Goal: Information Seeking & Learning: Compare options

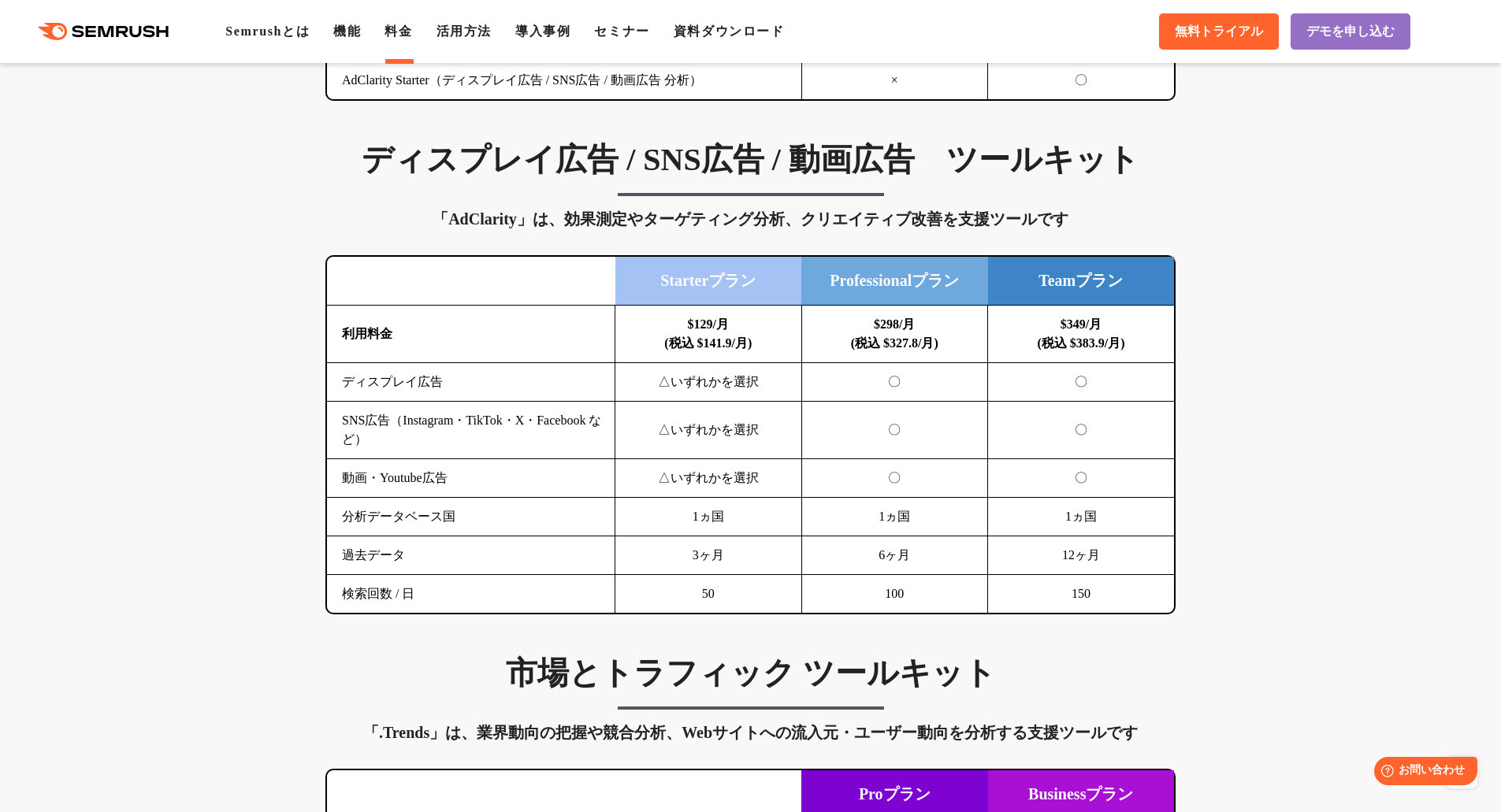
scroll to position [1970, 0]
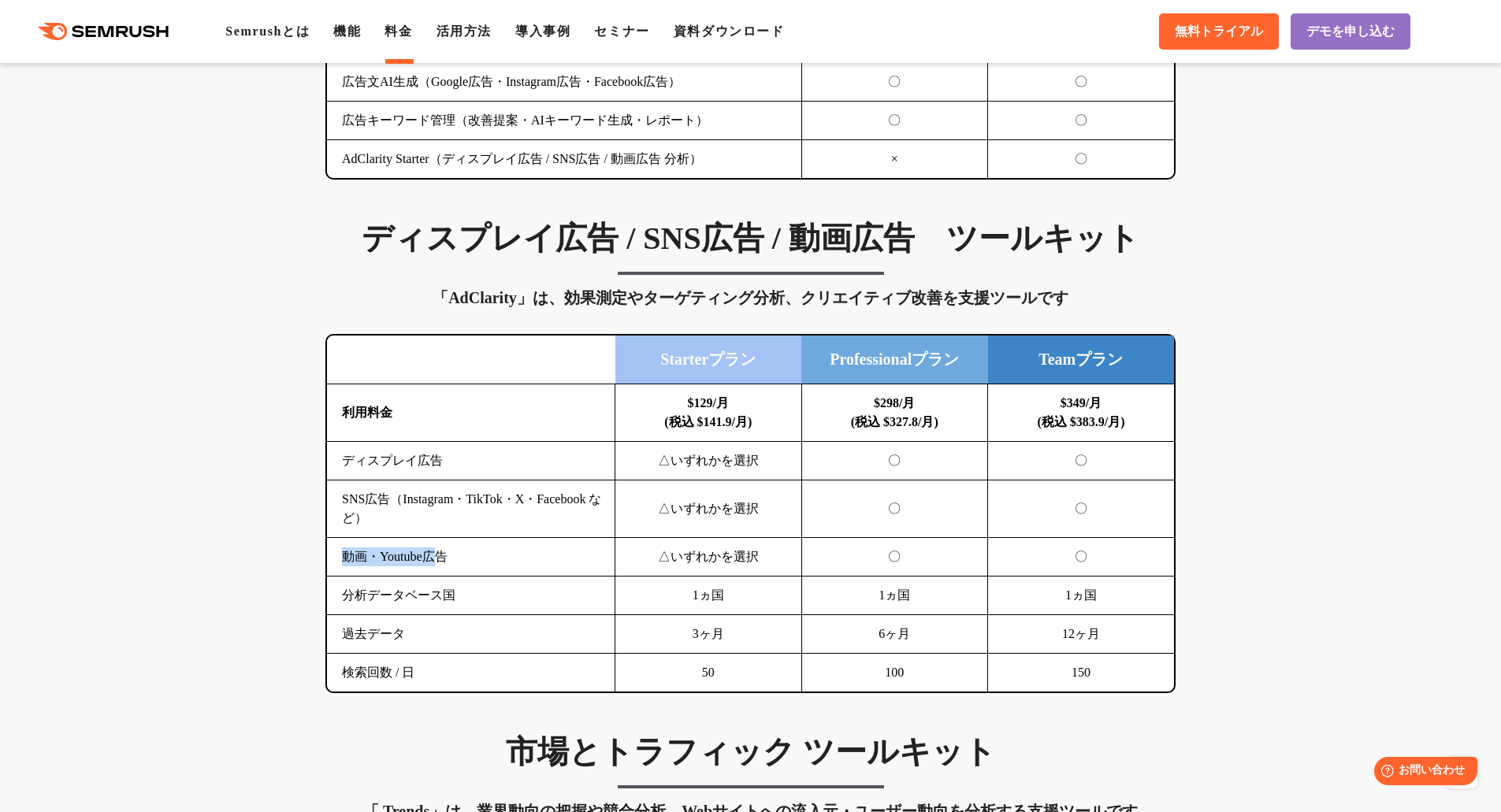
drag, startPoint x: 348, startPoint y: 554, endPoint x: 447, endPoint y: 551, distance: 99.0
click at [445, 551] on td "動画・Youtube広告" at bounding box center [472, 557] width 289 height 39
click at [449, 552] on td "動画・Youtube広告" at bounding box center [472, 557] width 289 height 39
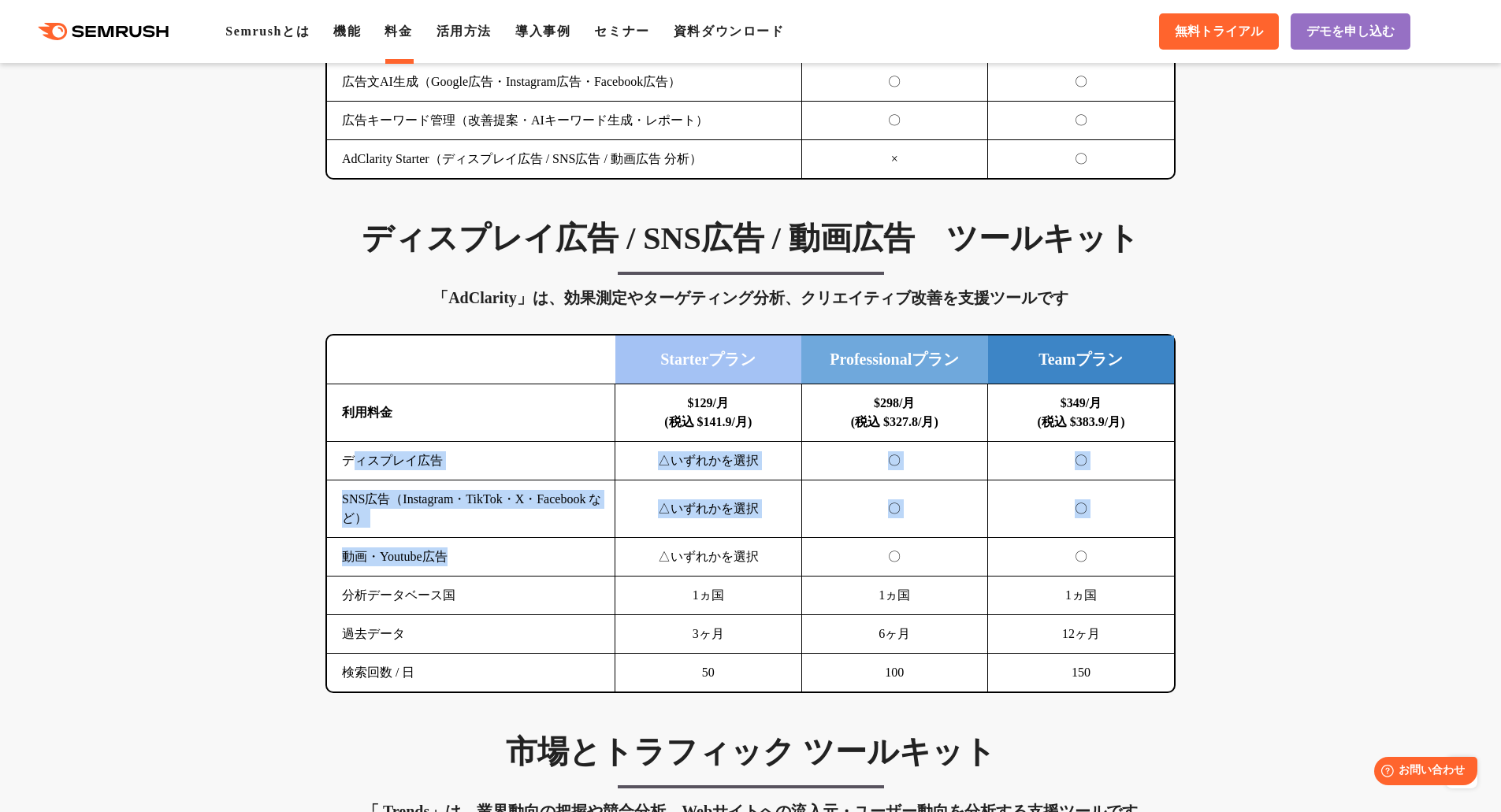
drag, startPoint x: 481, startPoint y: 556, endPoint x: 358, endPoint y: 459, distance: 156.6
click at [358, 459] on tbody "利用料金 $129/月 (税込 $141.9/月) $298/月 (税込 $327.8/月) $349/月 (税込 $383.9/月) ディスプレイ広告 △い…" at bounding box center [750, 538] width 847 height 308
click at [358, 459] on td "ディスプレイ広告" at bounding box center [472, 462] width 289 height 39
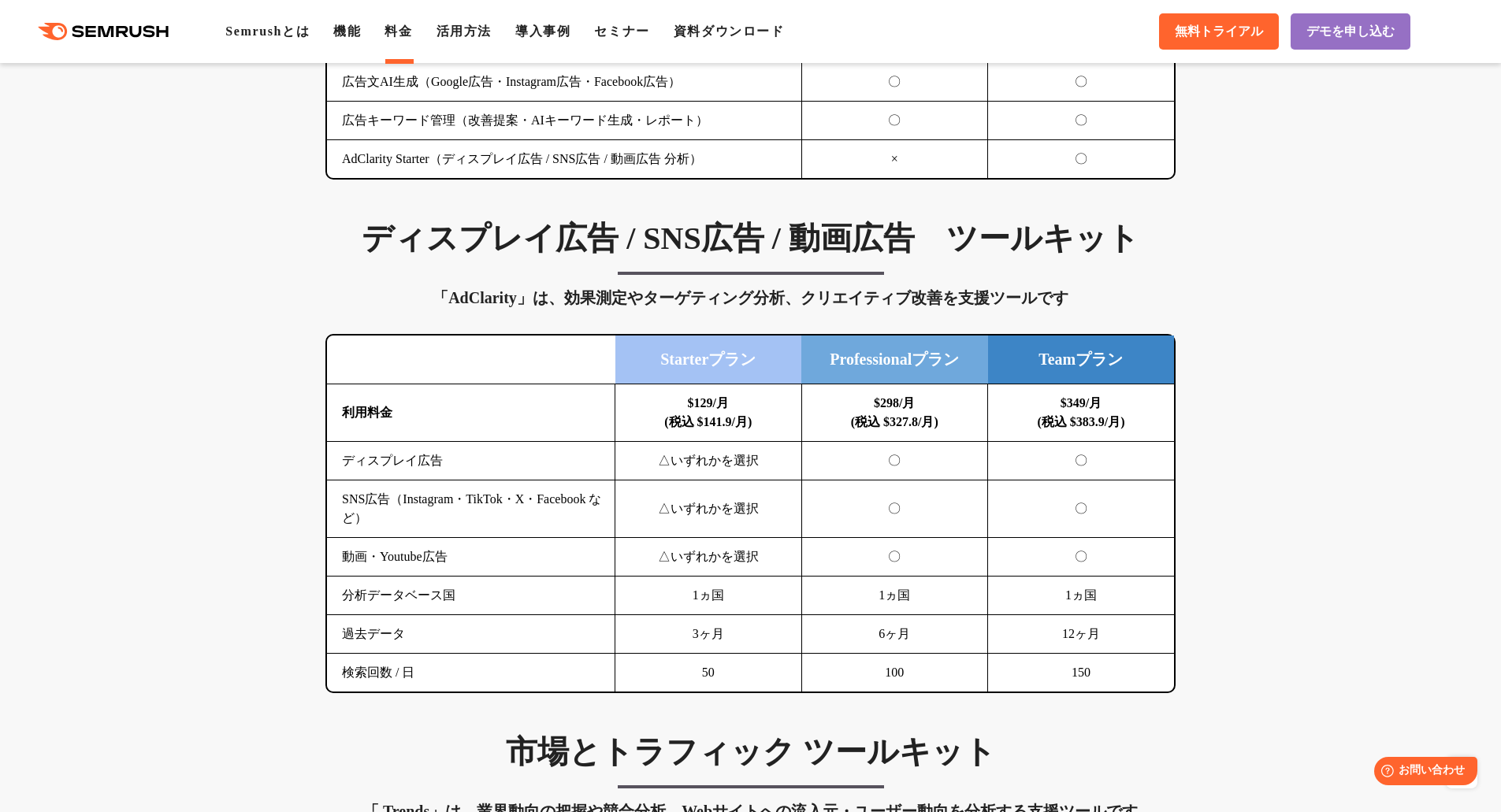
scroll to position [2048, 0]
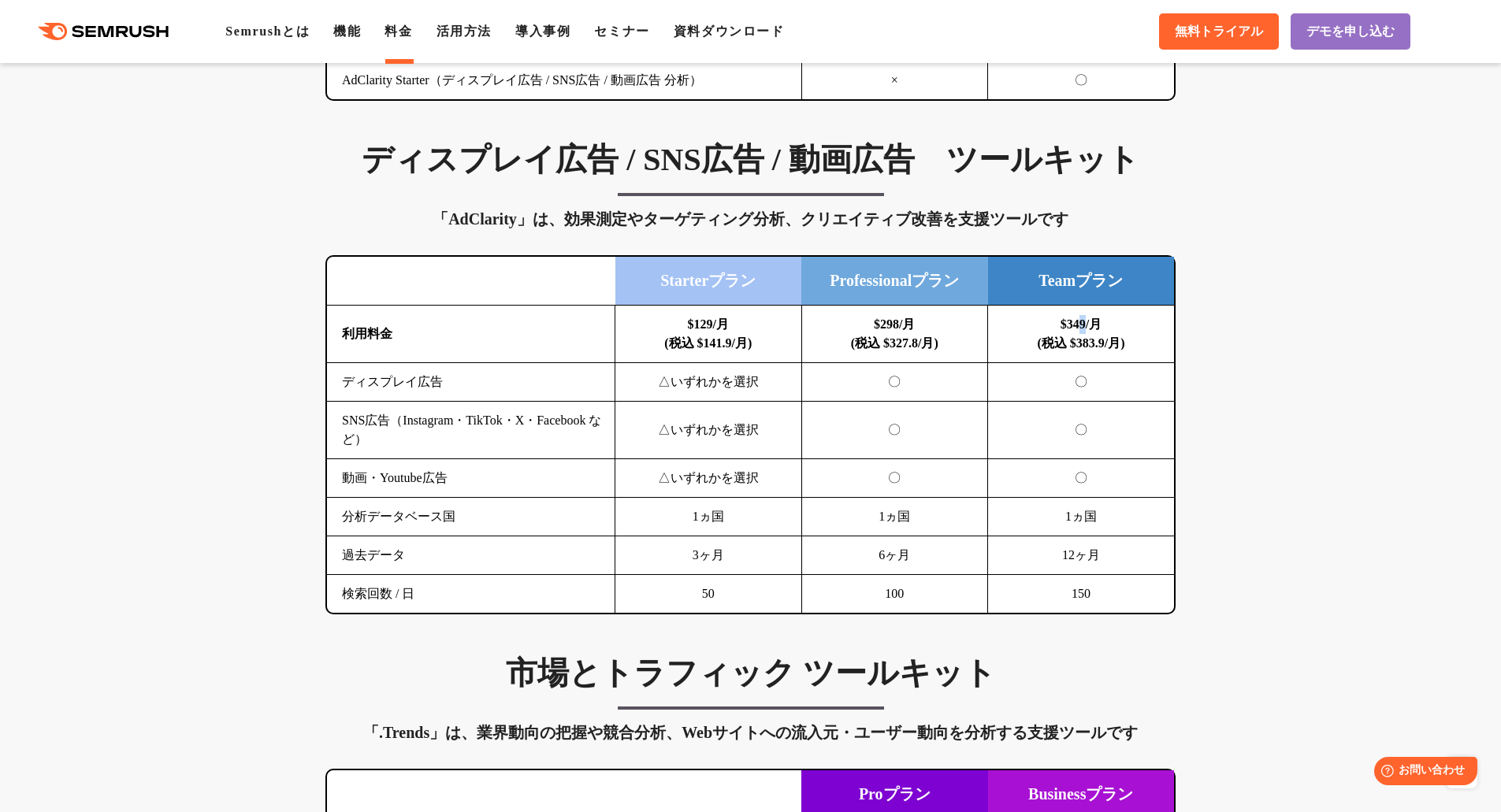
drag, startPoint x: 1084, startPoint y: 325, endPoint x: 1074, endPoint y: 325, distance: 10.0
click at [1074, 325] on b "$349/月 (税込 $383.9/月)" at bounding box center [1080, 333] width 87 height 32
click at [1076, 343] on b "$349/月 (税込 $383.9/月)" at bounding box center [1080, 333] width 87 height 32
drag, startPoint x: 1065, startPoint y: 323, endPoint x: 1097, endPoint y: 331, distance: 33.0
click at [1086, 331] on b "$349/月 (税込 $383.9/月)" at bounding box center [1080, 333] width 87 height 32
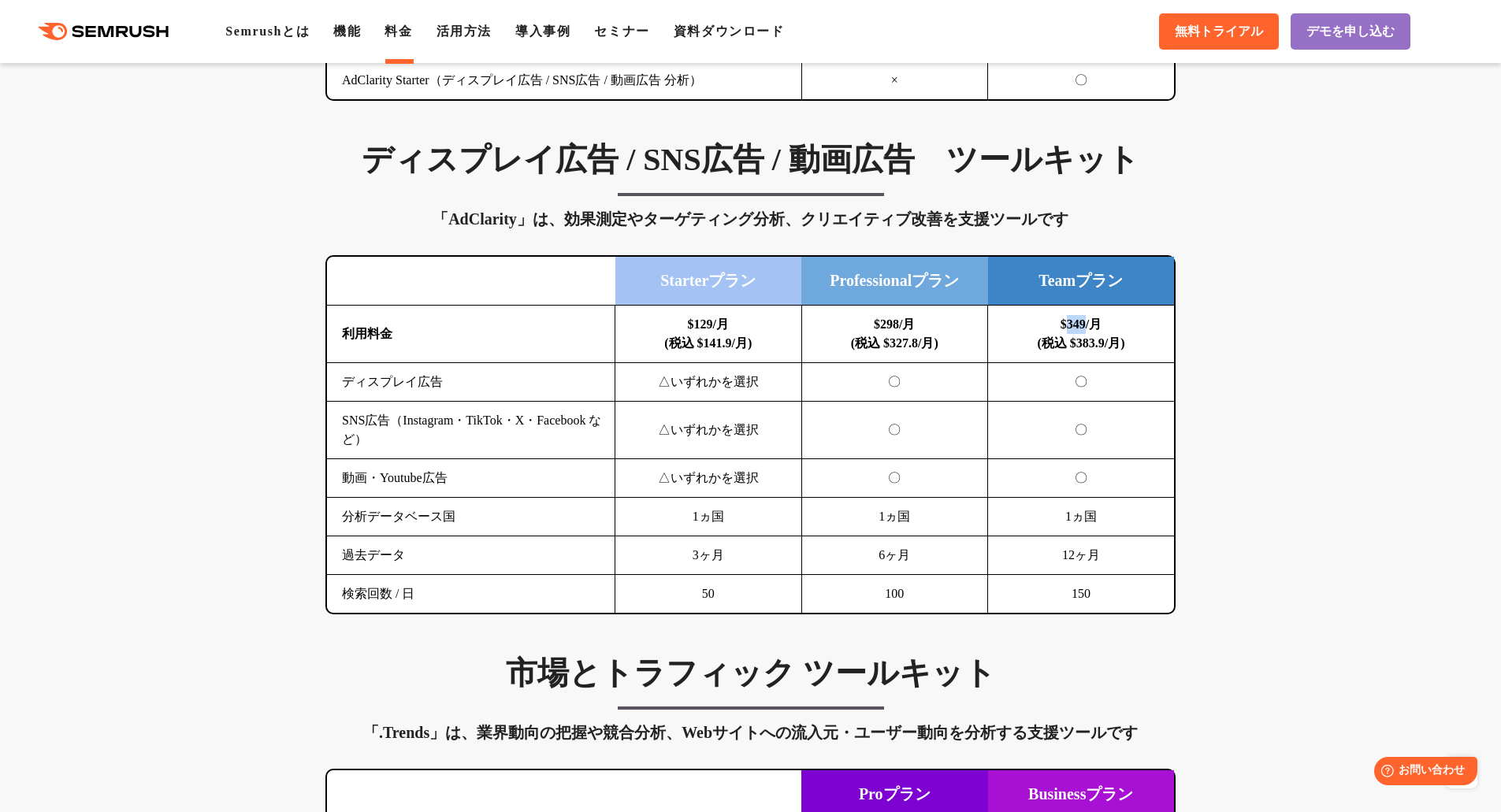
copy b "349"
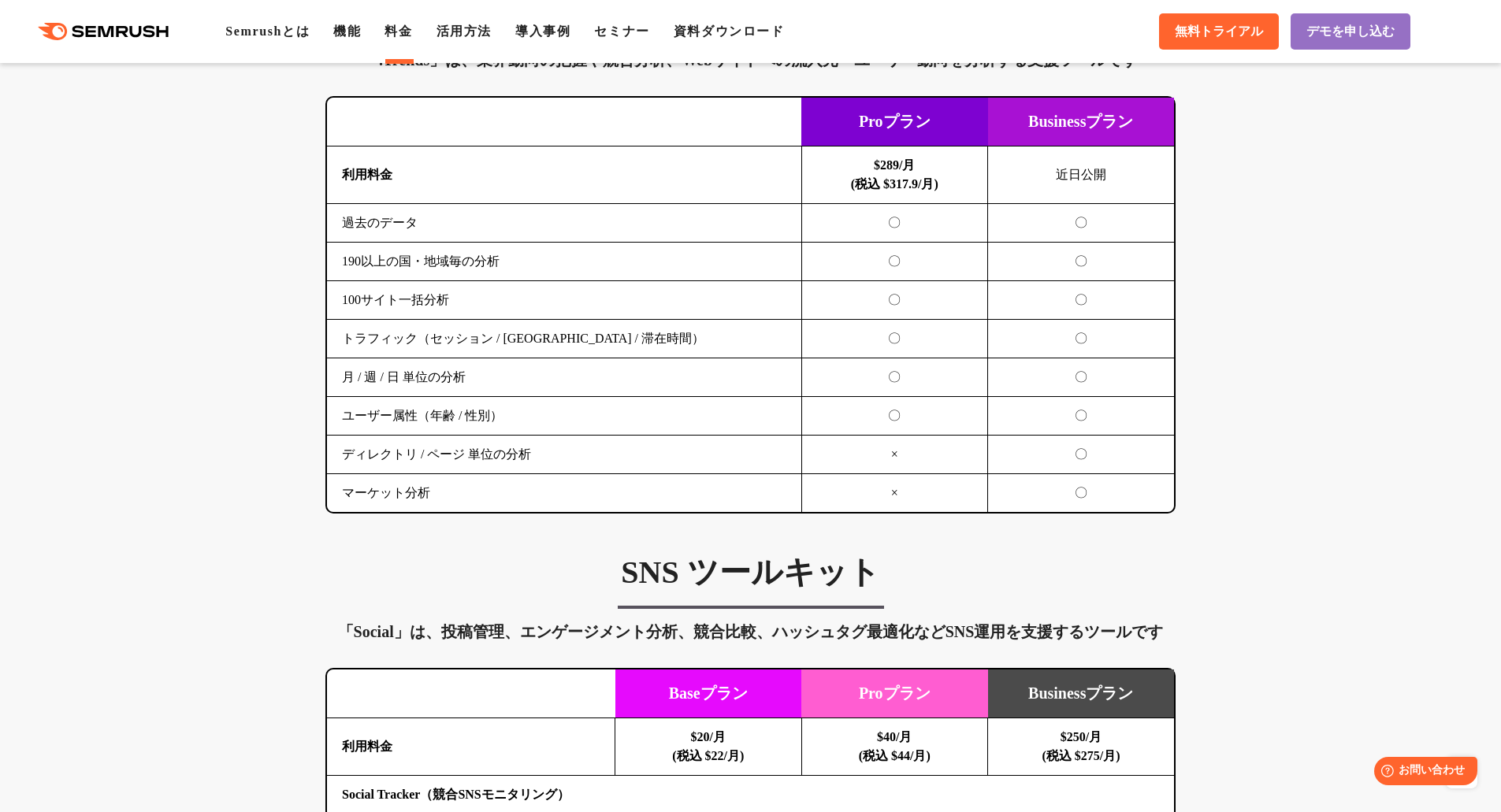
scroll to position [2757, 0]
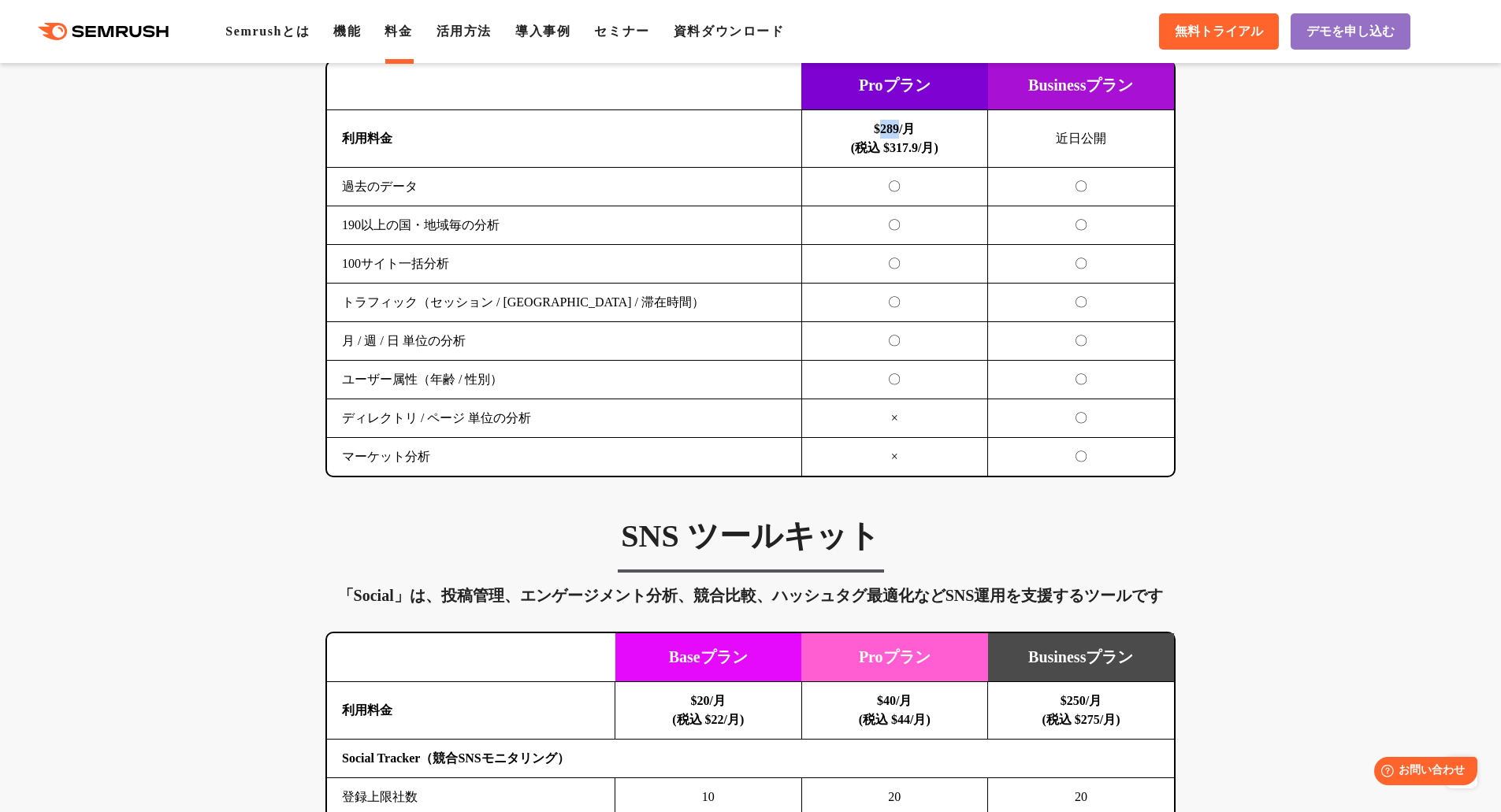
drag, startPoint x: 900, startPoint y: 126, endPoint x: 881, endPoint y: 134, distance: 20.6
click at [881, 134] on b "$289/月 (税込 $317.9/月)" at bounding box center [894, 138] width 87 height 32
copy b "289"
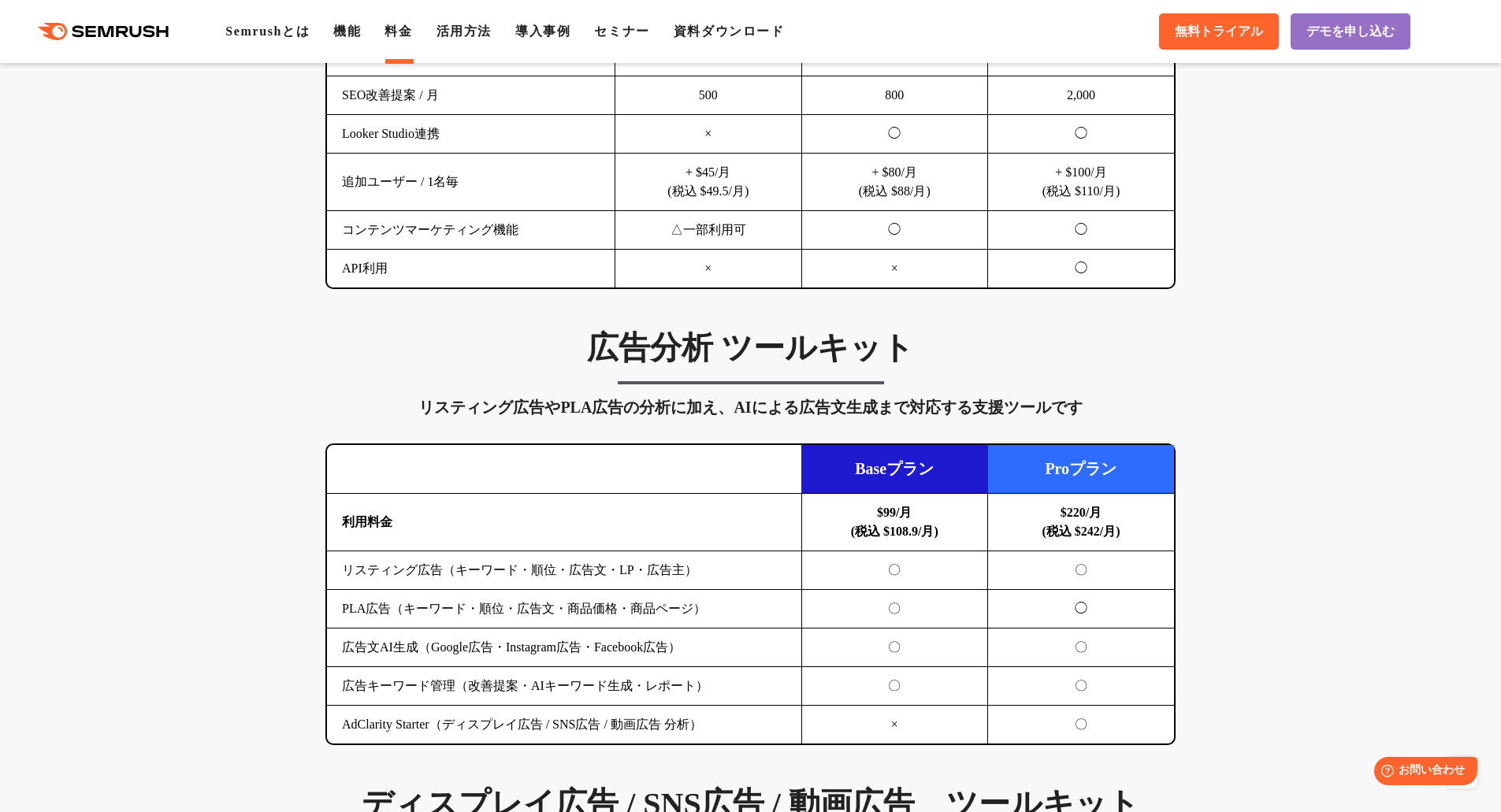
scroll to position [1418, 0]
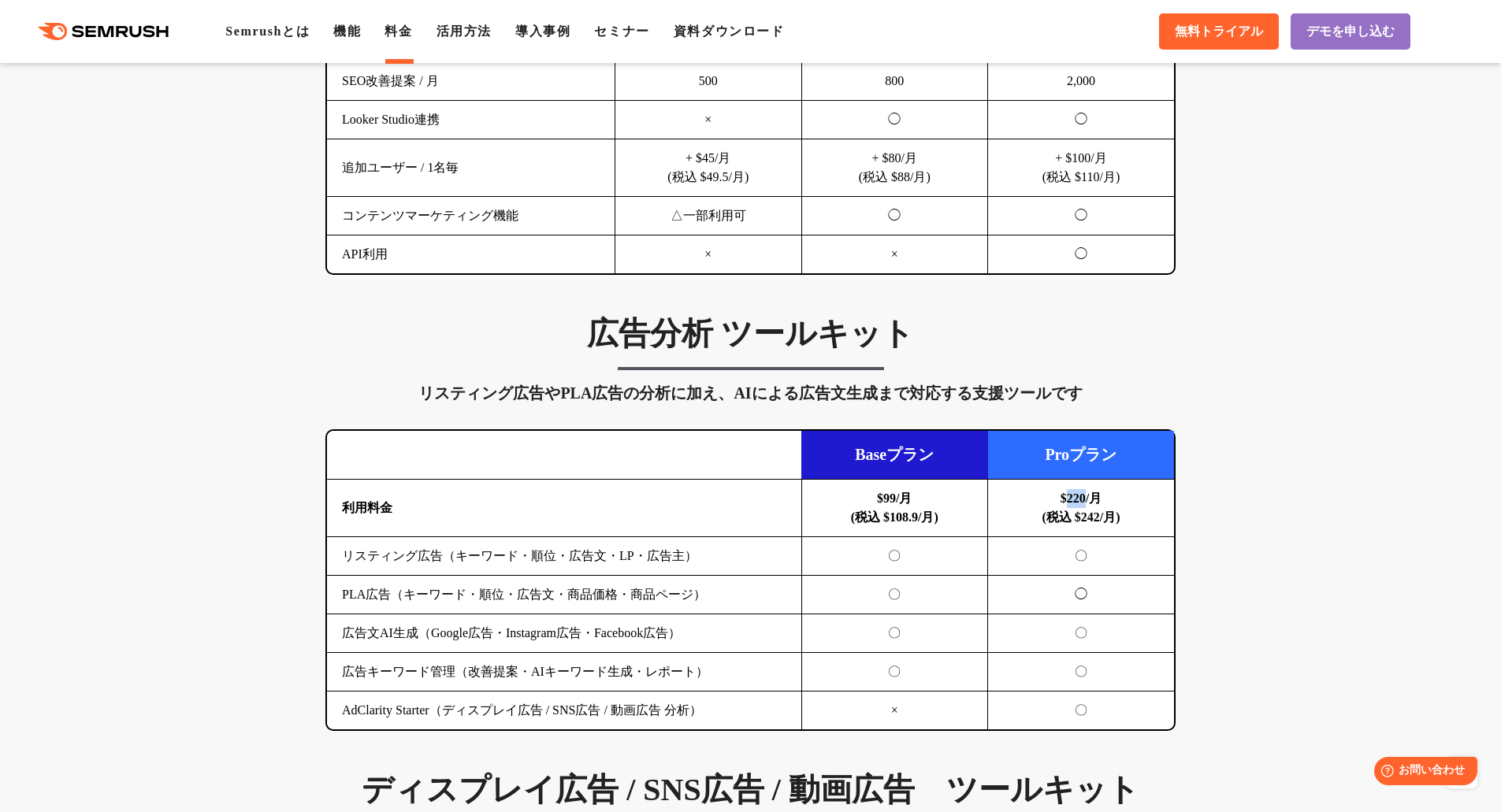
drag, startPoint x: 1085, startPoint y: 499, endPoint x: 1062, endPoint y: 503, distance: 23.3
click at [1062, 503] on b "$220/月 (税込 $242/月)" at bounding box center [1080, 508] width 78 height 32
copy b "220"
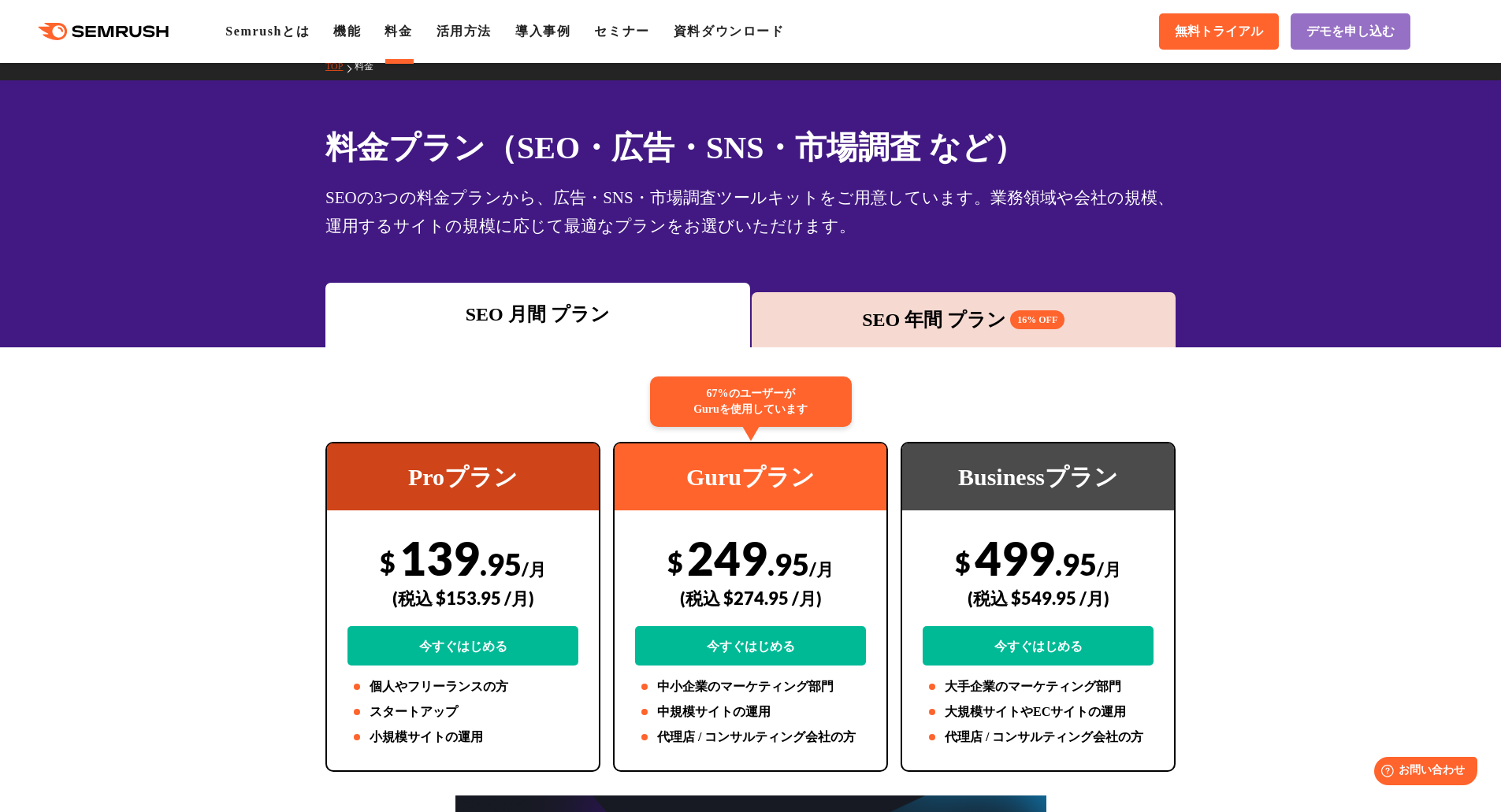
scroll to position [0, 0]
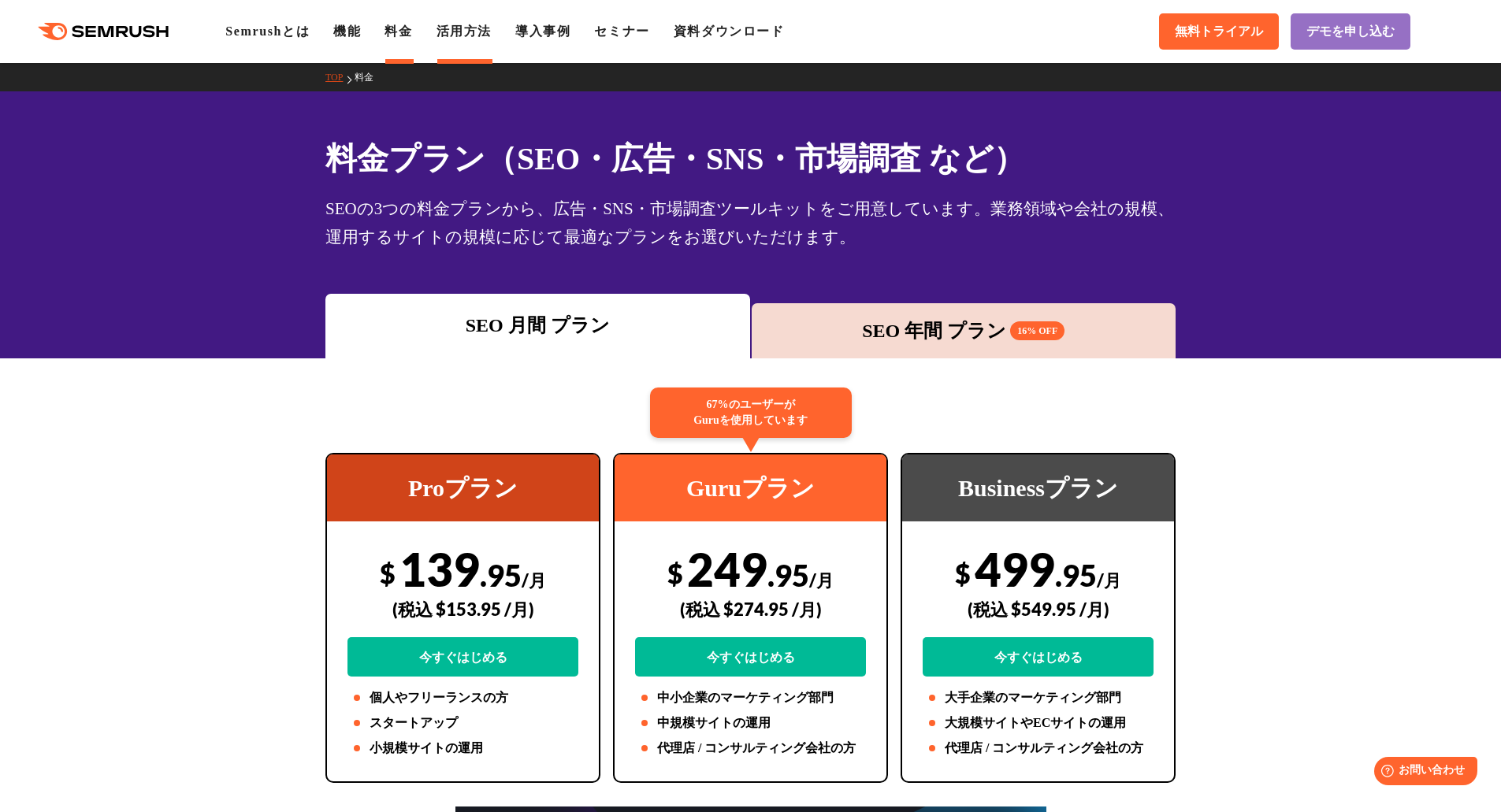
click at [467, 33] on link "活用方法" at bounding box center [464, 31] width 55 height 14
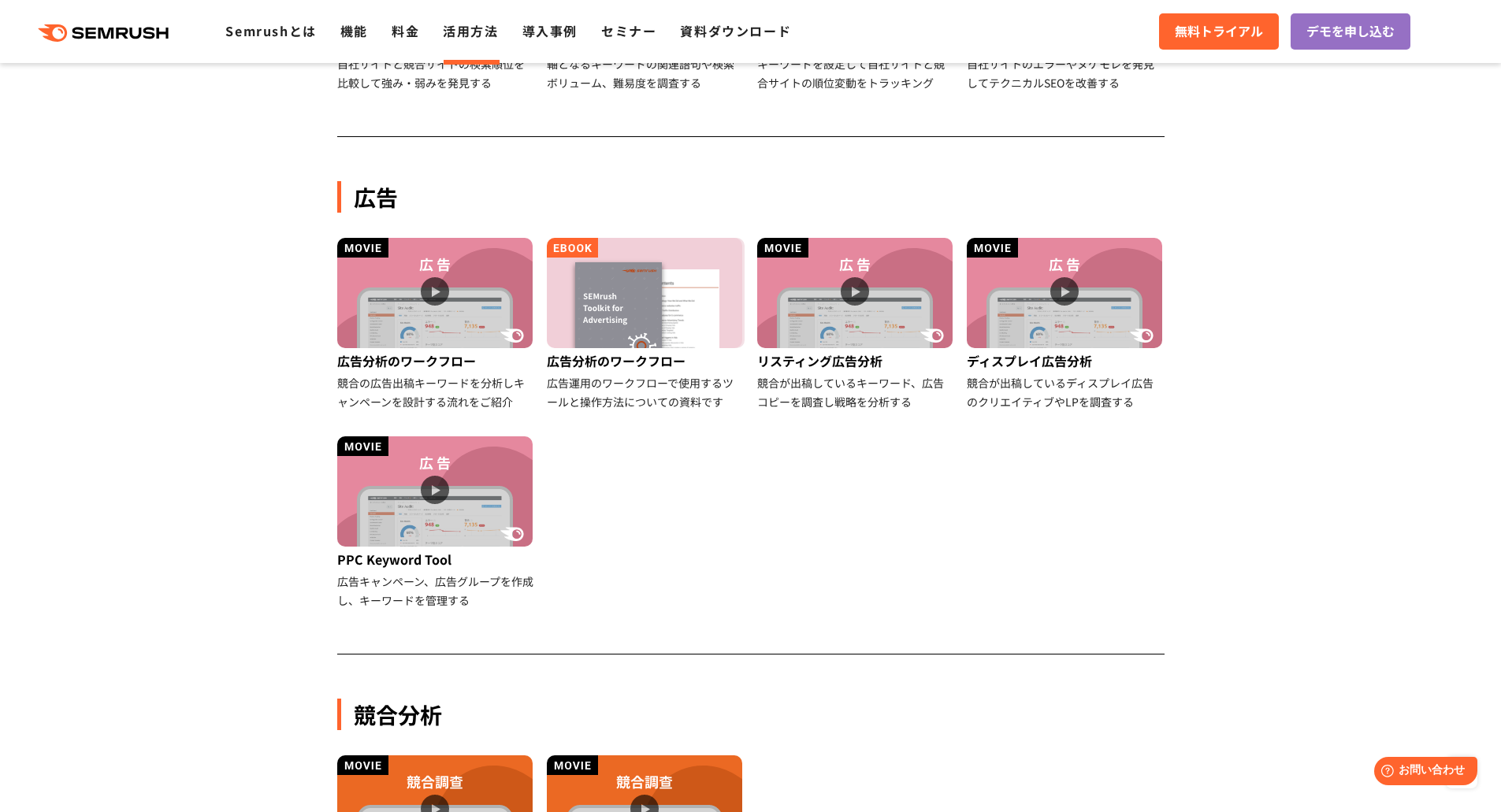
scroll to position [788, 0]
click at [391, 329] on img at bounding box center [435, 292] width 195 height 110
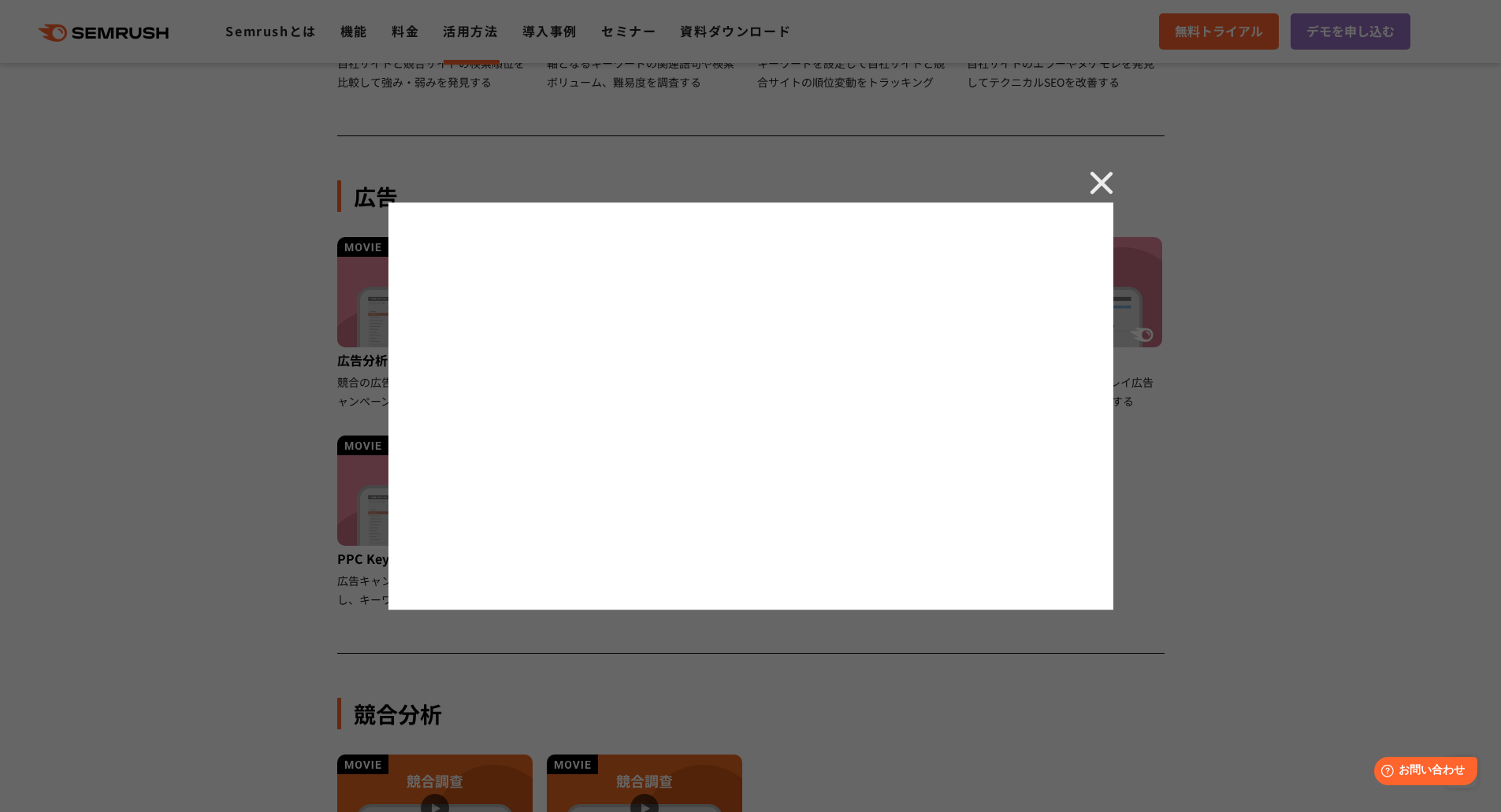
click at [1106, 172] on img at bounding box center [1102, 183] width 24 height 24
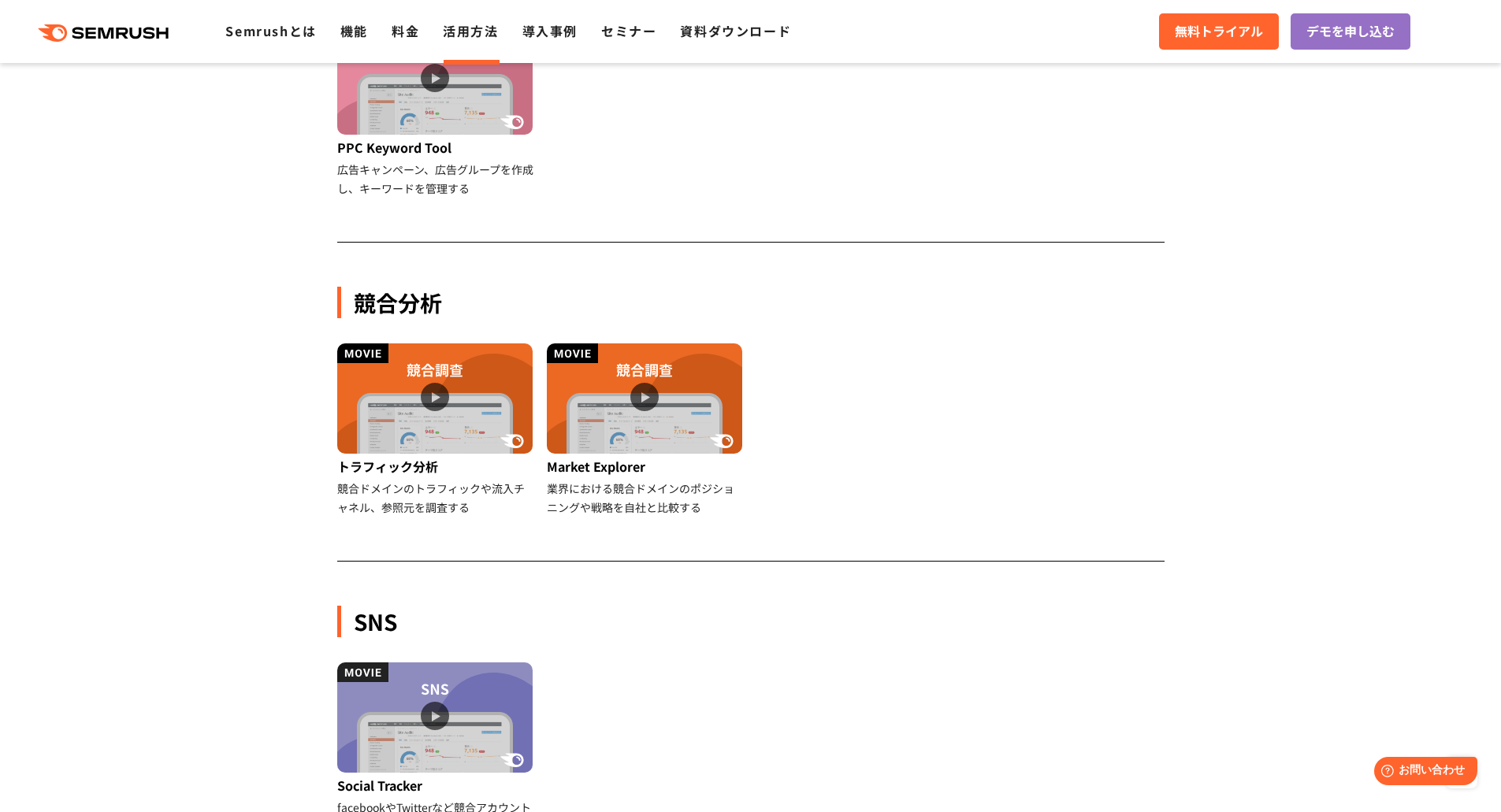
scroll to position [1261, 0]
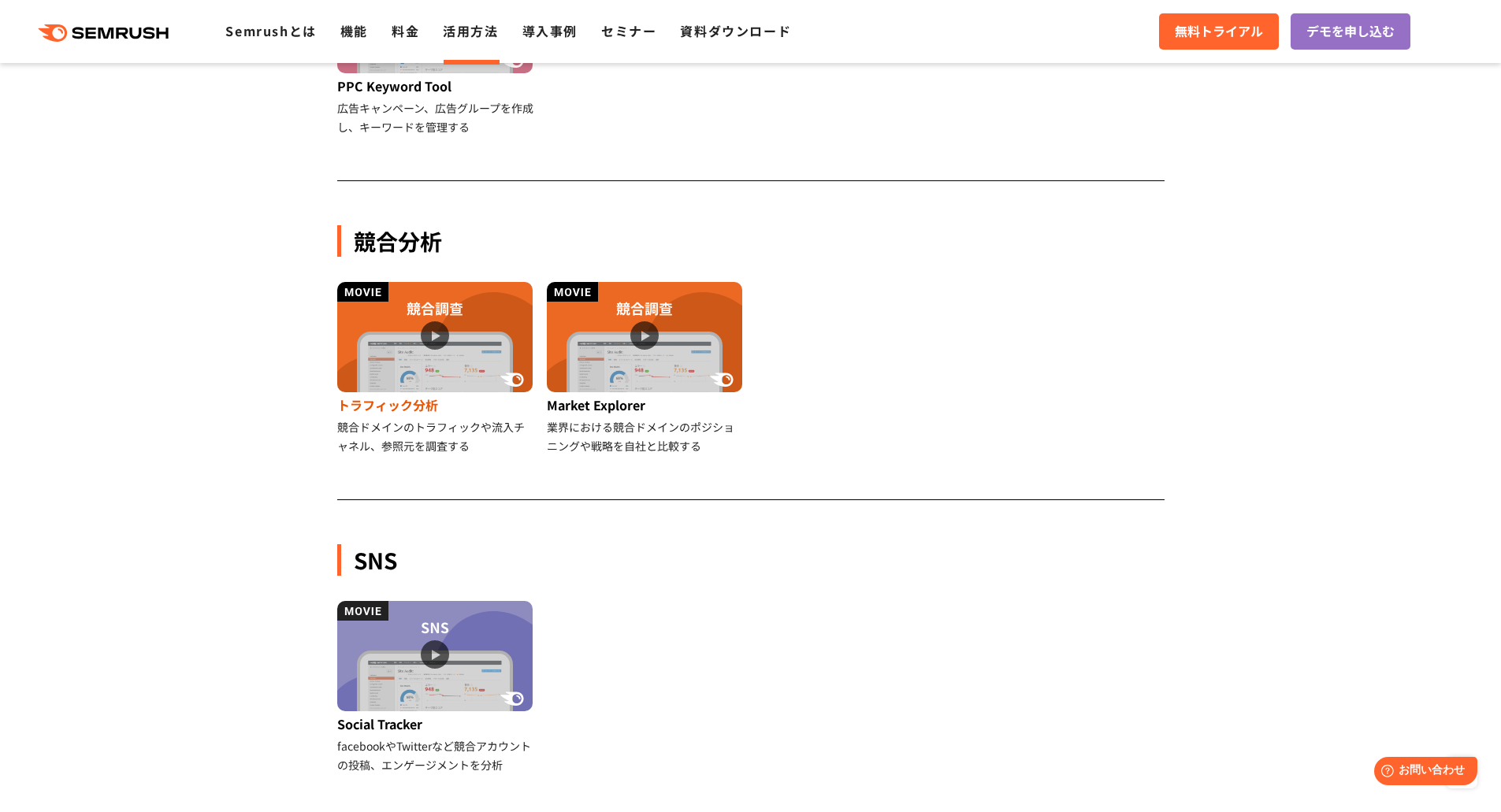
click at [431, 341] on img at bounding box center [435, 337] width 195 height 110
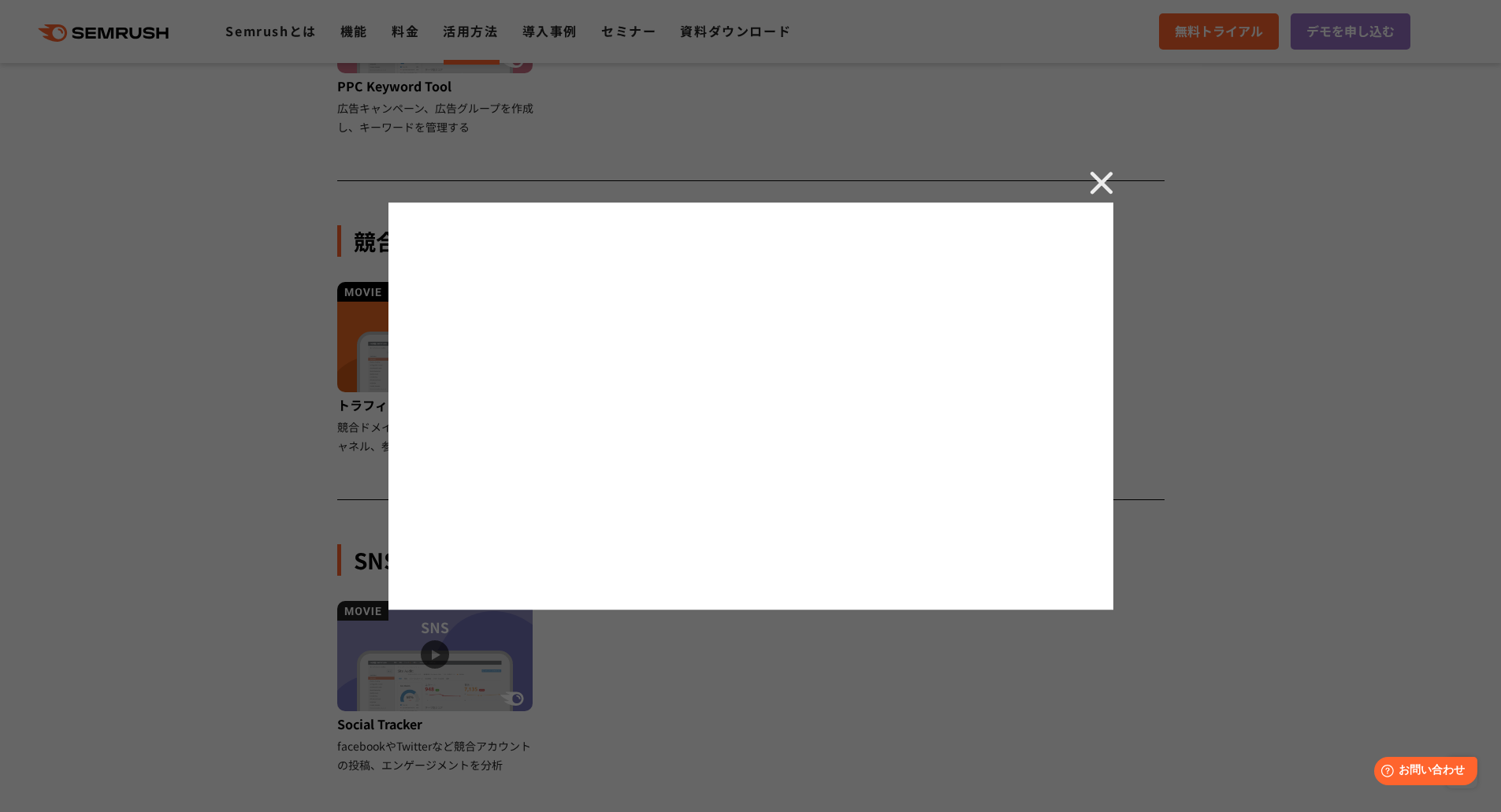
click at [377, 123] on div at bounding box center [750, 406] width 1501 height 812
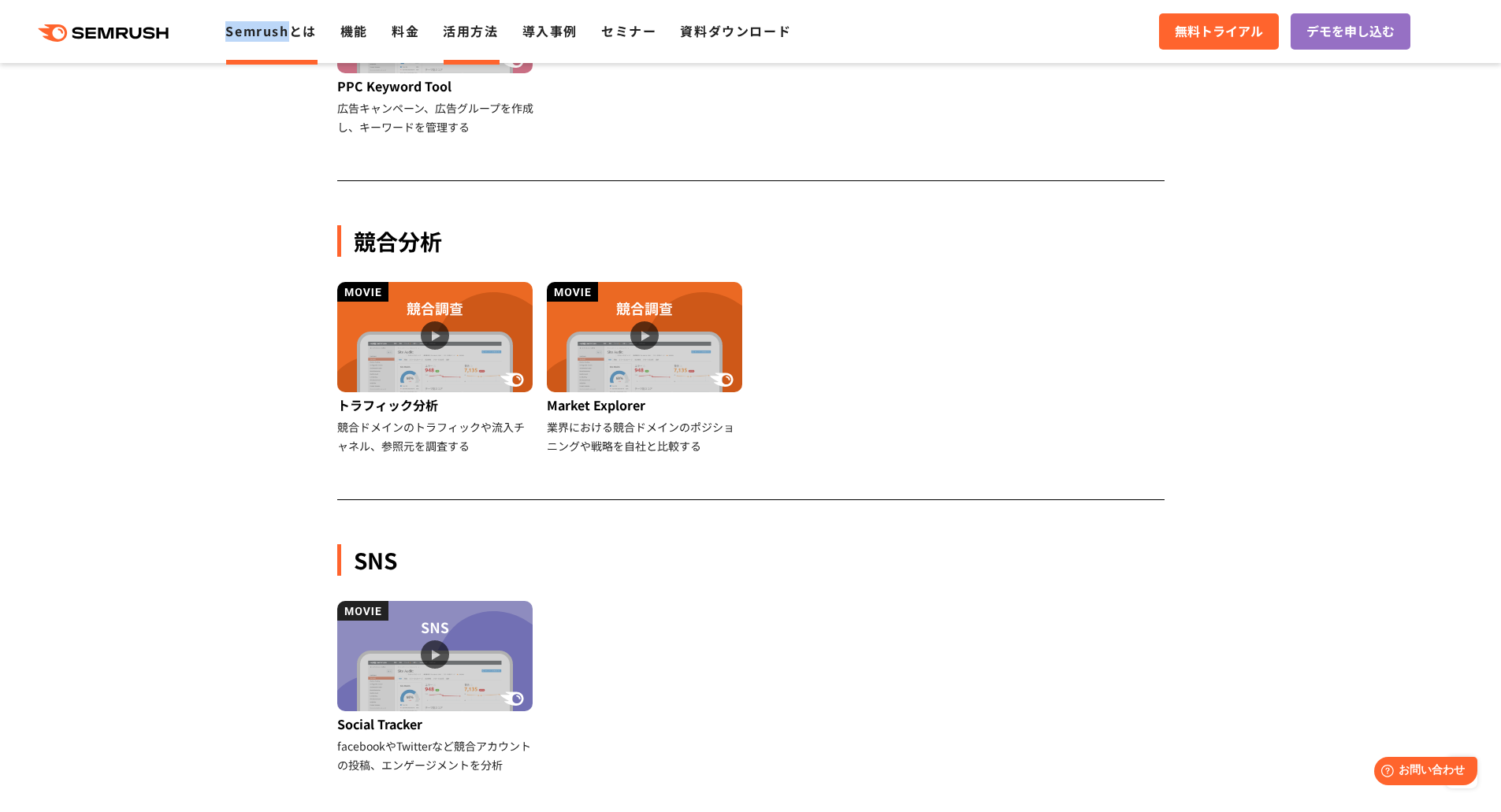
drag, startPoint x: 216, startPoint y: 29, endPoint x: 290, endPoint y: 37, distance: 74.4
click at [290, 37] on div ".cls {fill: #FF642D;} .cls {fill: #FF642D;} Semrushとは 機能 料金 活用方法 導入事例 セミナー 資料ダウ…" at bounding box center [407, 31] width 815 height 20
copy link "Semrush"
click at [399, 33] on link "料金" at bounding box center [406, 30] width 28 height 19
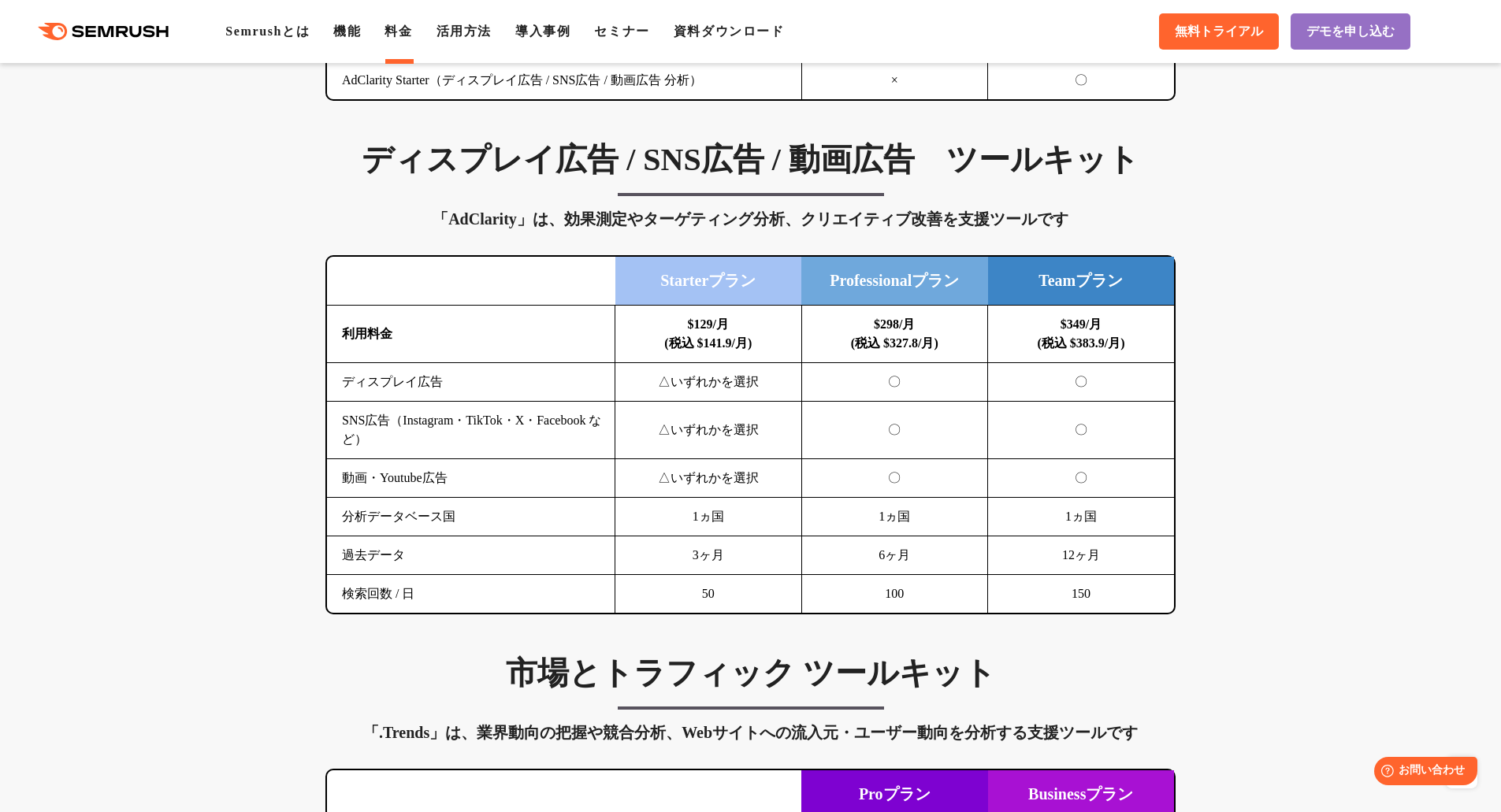
scroll to position [2442, 0]
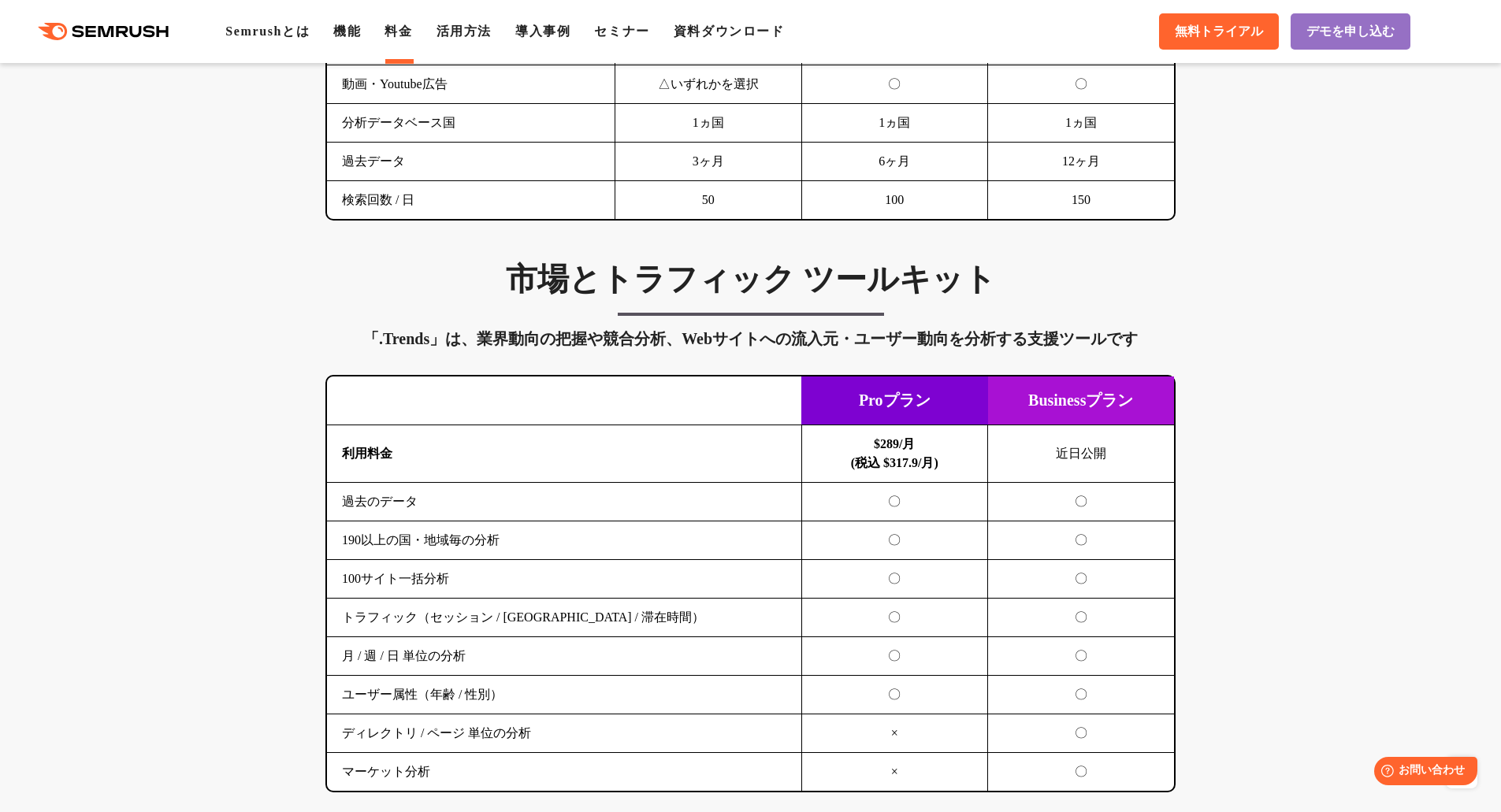
click at [624, 273] on h3 "市場とトラフィック ツールキット" at bounding box center [750, 280] width 850 height 40
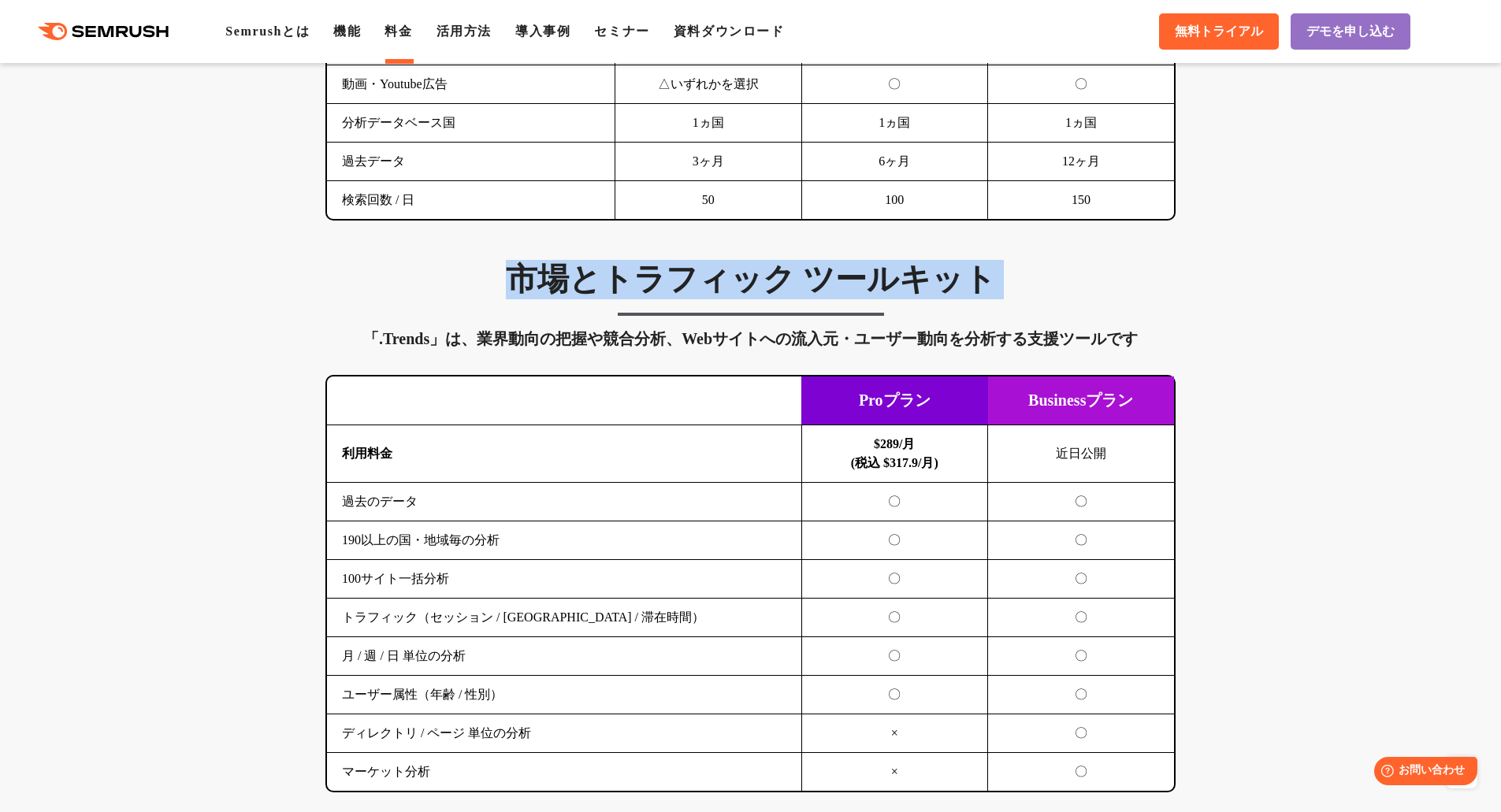
click at [624, 273] on h3 "市場とトラフィック ツールキット" at bounding box center [750, 280] width 850 height 40
copy div "市場とトラフィック ツールキット"
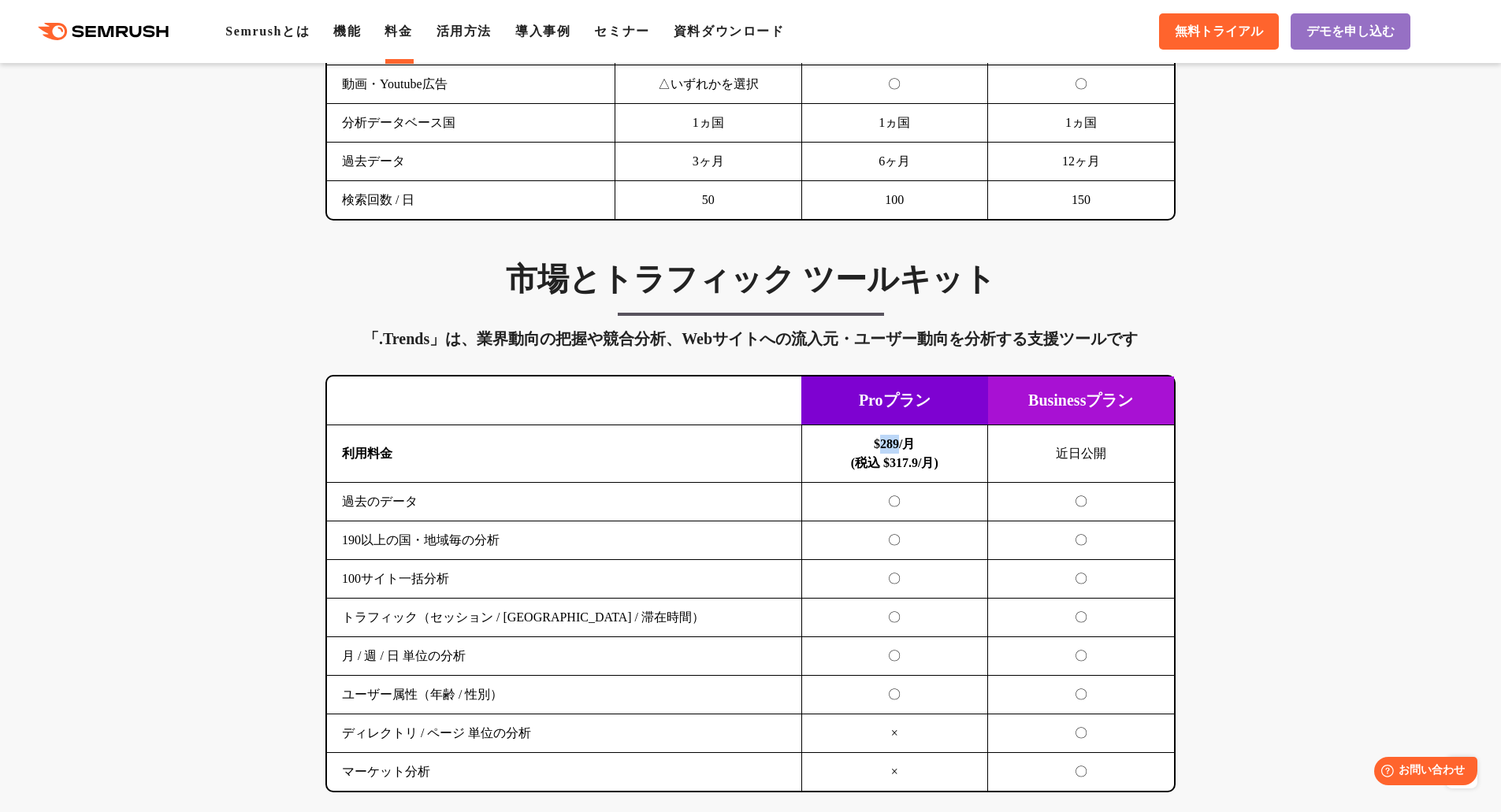
drag, startPoint x: 896, startPoint y: 443, endPoint x: 880, endPoint y: 446, distance: 16.3
click at [880, 446] on b "$289/月 (税込 $317.9/月)" at bounding box center [894, 452] width 87 height 32
copy b "289"
click at [723, 292] on h3 "市場とトラフィック ツールキット" at bounding box center [750, 280] width 850 height 40
click at [723, 293] on h3 "市場とトラフィック ツールキット" at bounding box center [750, 280] width 850 height 40
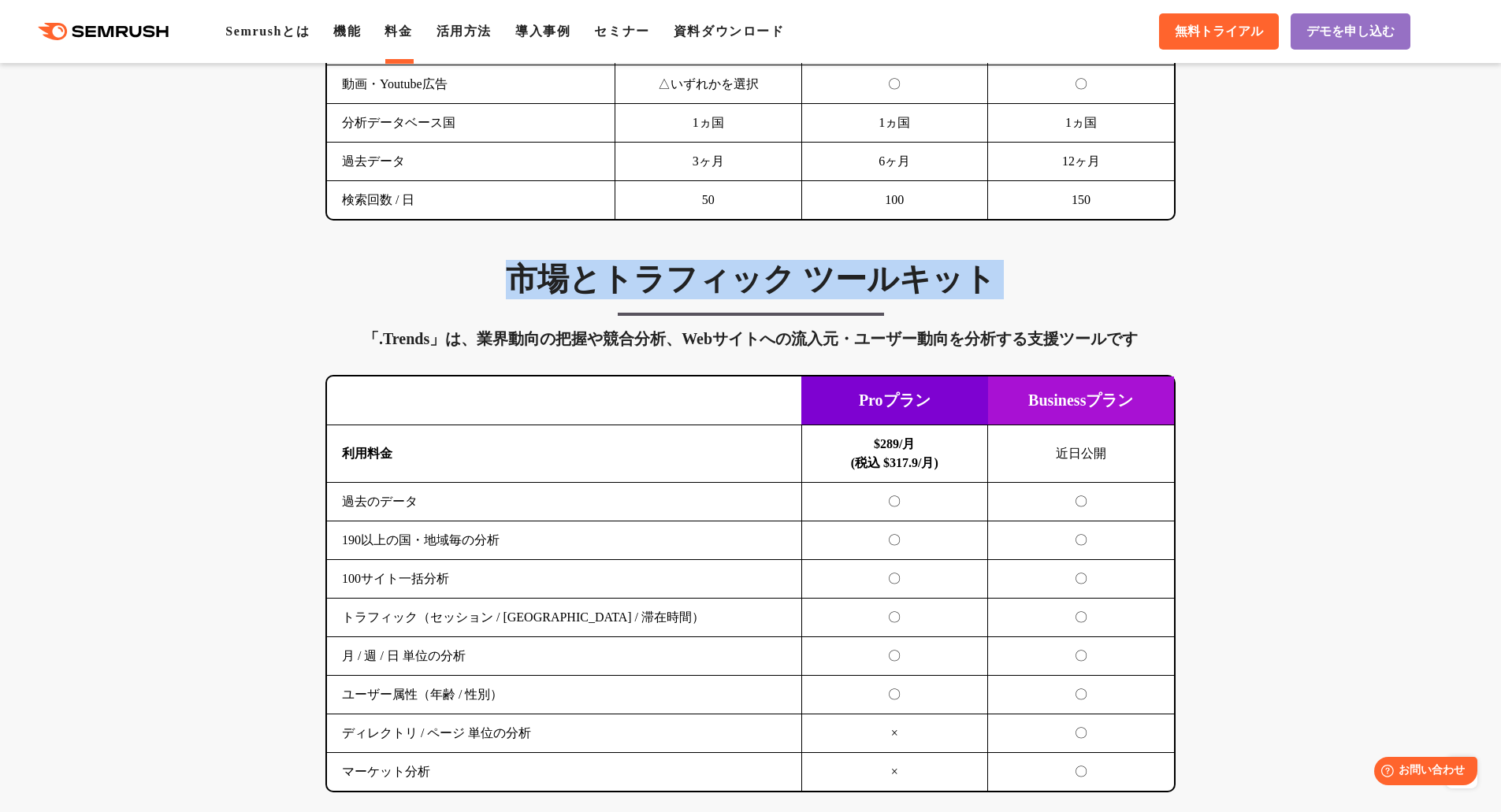
click at [723, 293] on h3 "市場とトラフィック ツールキット" at bounding box center [750, 280] width 850 height 40
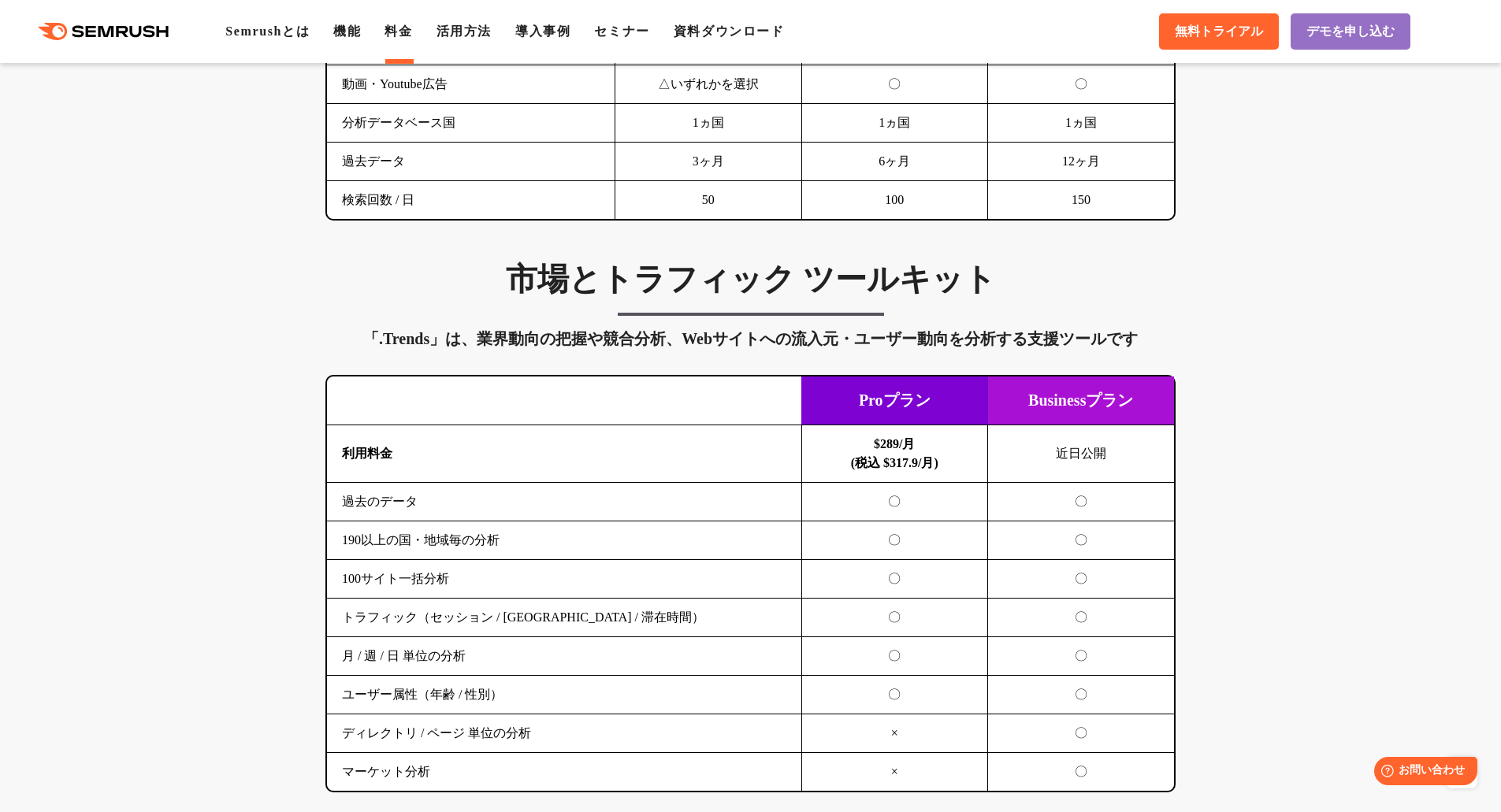
click at [532, 310] on div "市場とトラフィック ツールキット 「.Trends」は、業界動向の把握や競合分析、Webサイトへの流入元・ユーザー動向を分析する支援ツールです 横にスワイプし…" at bounding box center [750, 526] width 882 height 532
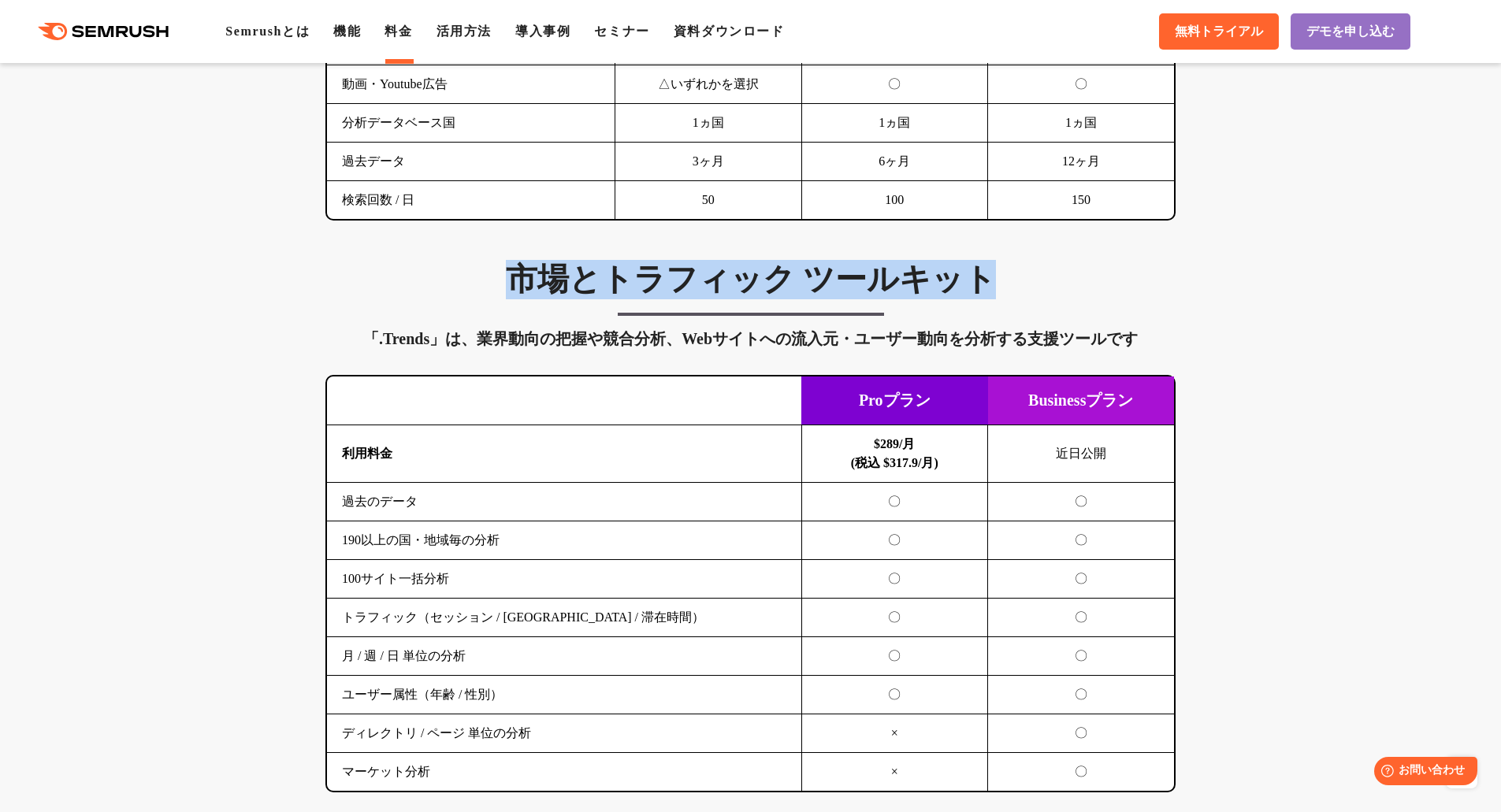
drag, startPoint x: 517, startPoint y: 276, endPoint x: 992, endPoint y: 283, distance: 475.1
click at [992, 283] on h3 "市場とトラフィック ツールキット" at bounding box center [750, 280] width 850 height 40
copy h3 "市場とトラフィック ツールキット"
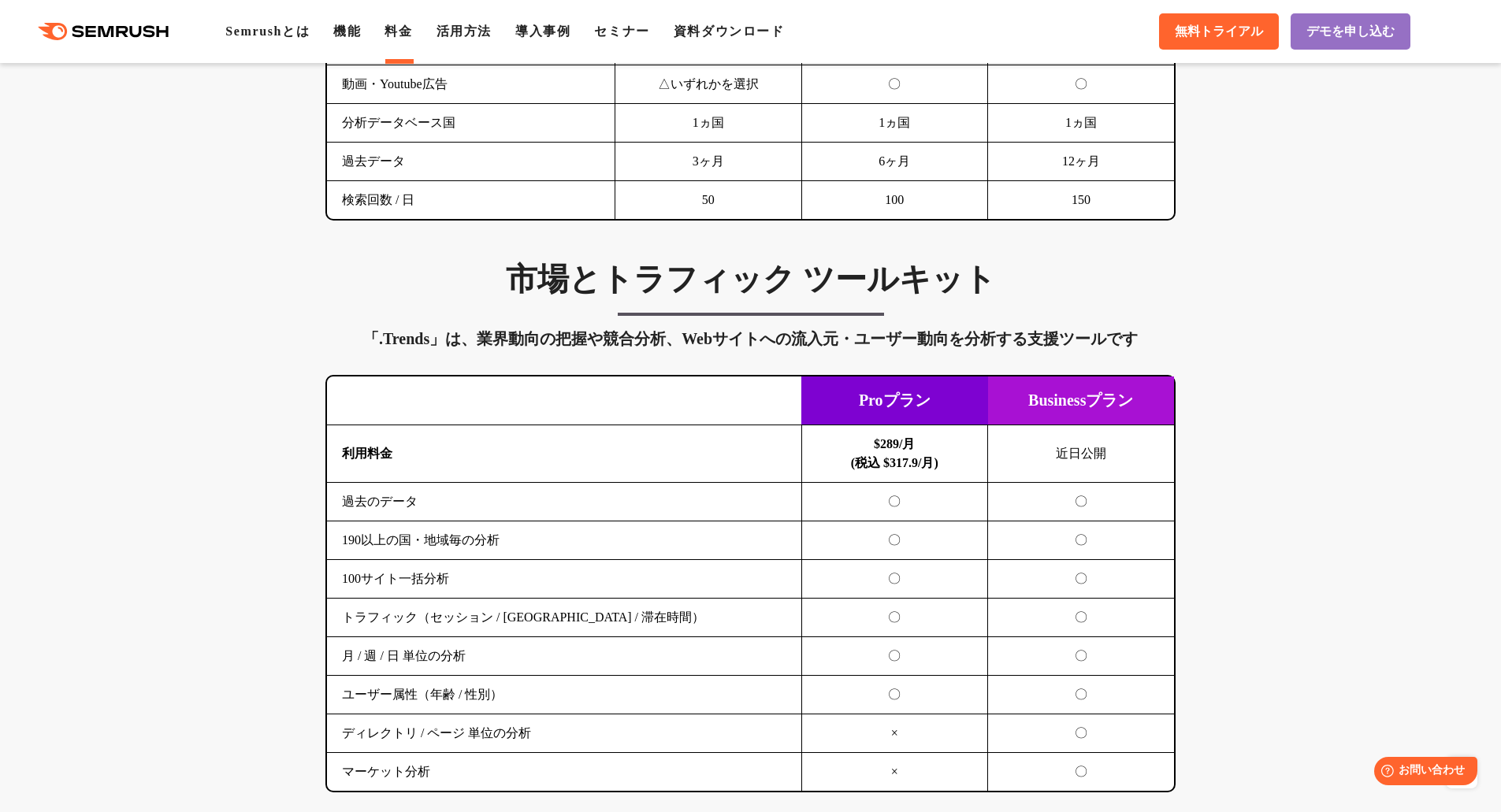
click at [1064, 453] on td "近日公開" at bounding box center [1081, 454] width 187 height 58
click at [1094, 453] on td "近日公開" at bounding box center [1081, 454] width 187 height 58
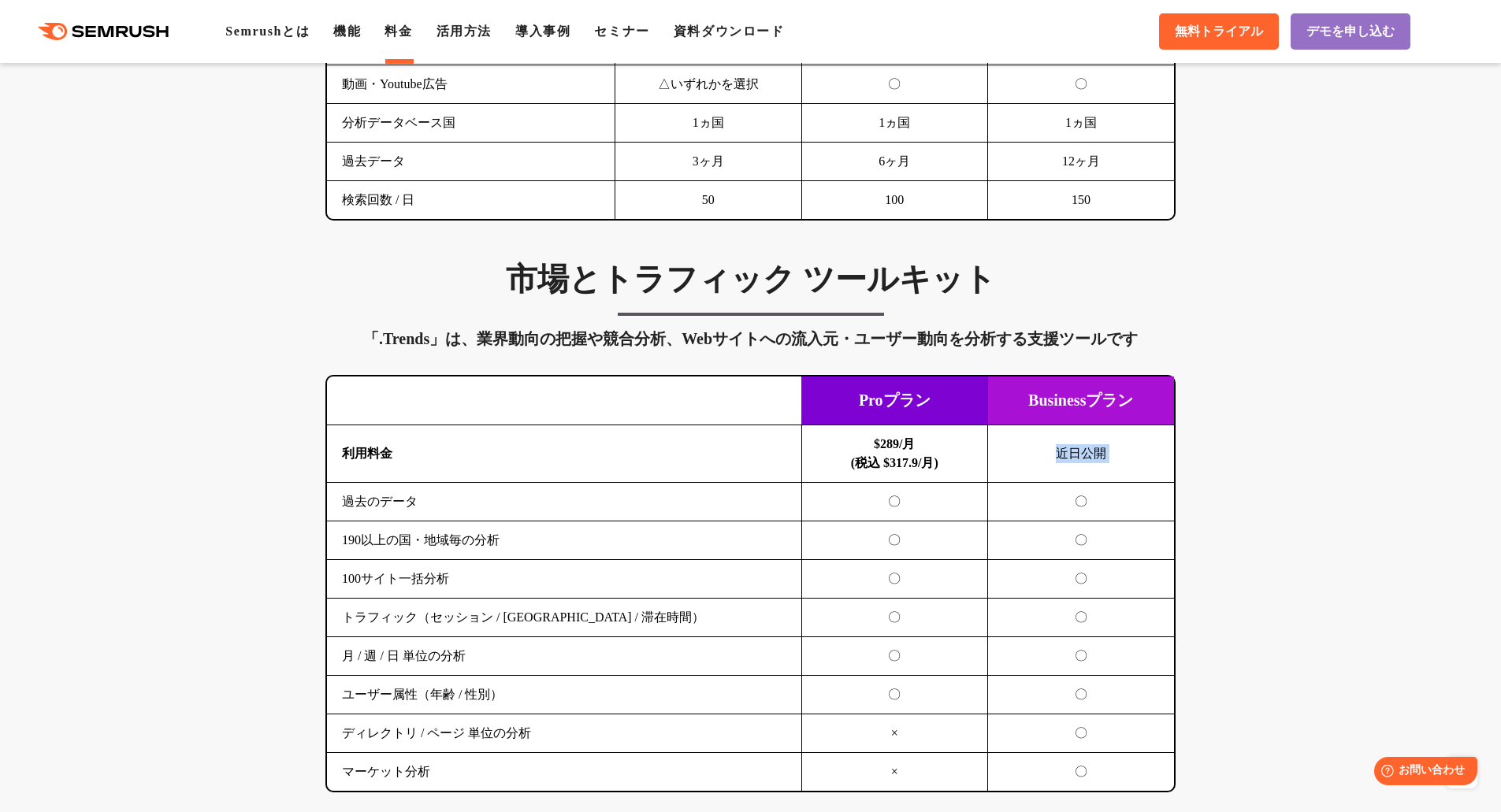
click at [1094, 453] on td "近日公開" at bounding box center [1081, 454] width 187 height 58
copy tbody "近日公開"
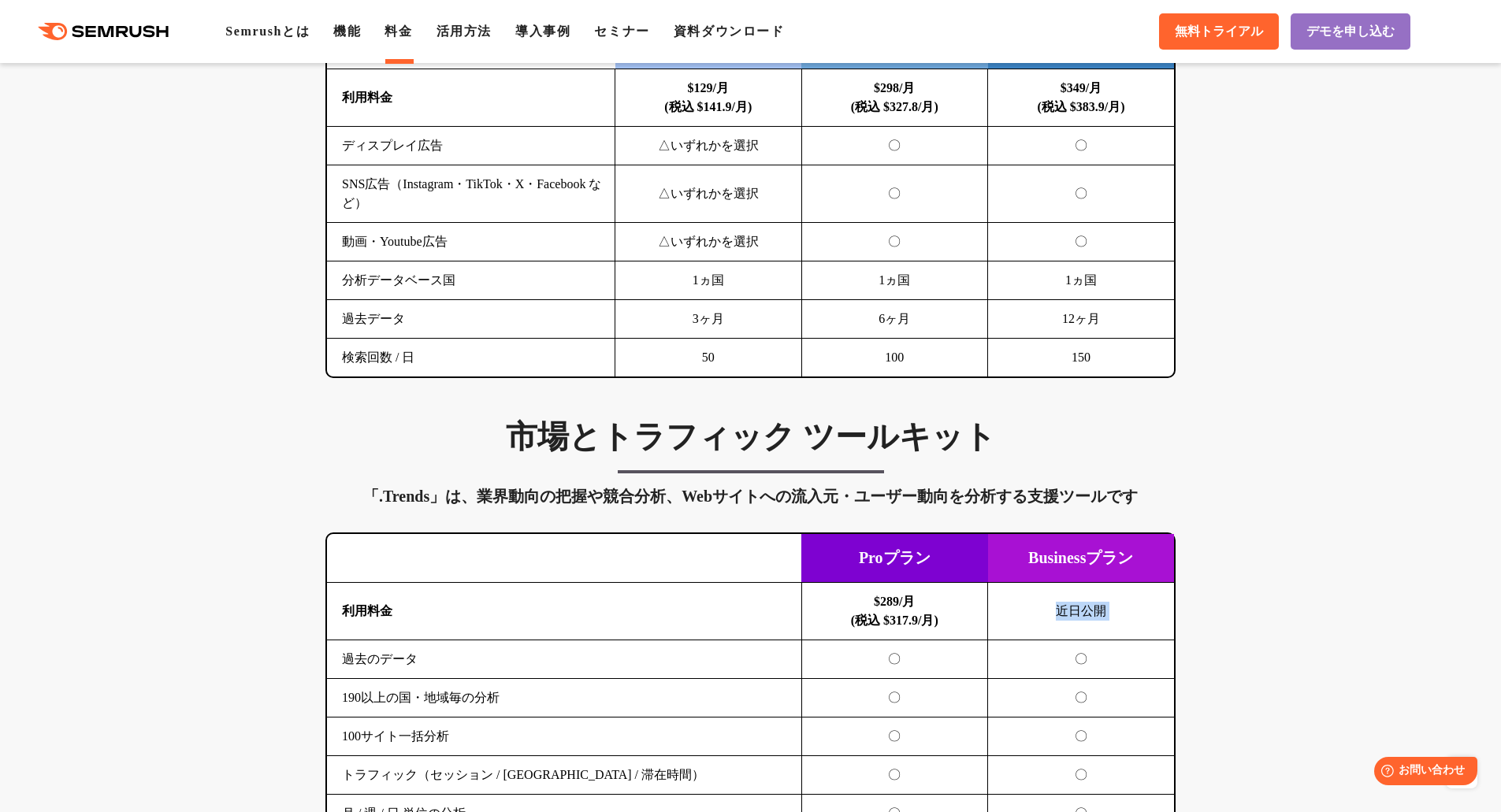
scroll to position [2521, 0]
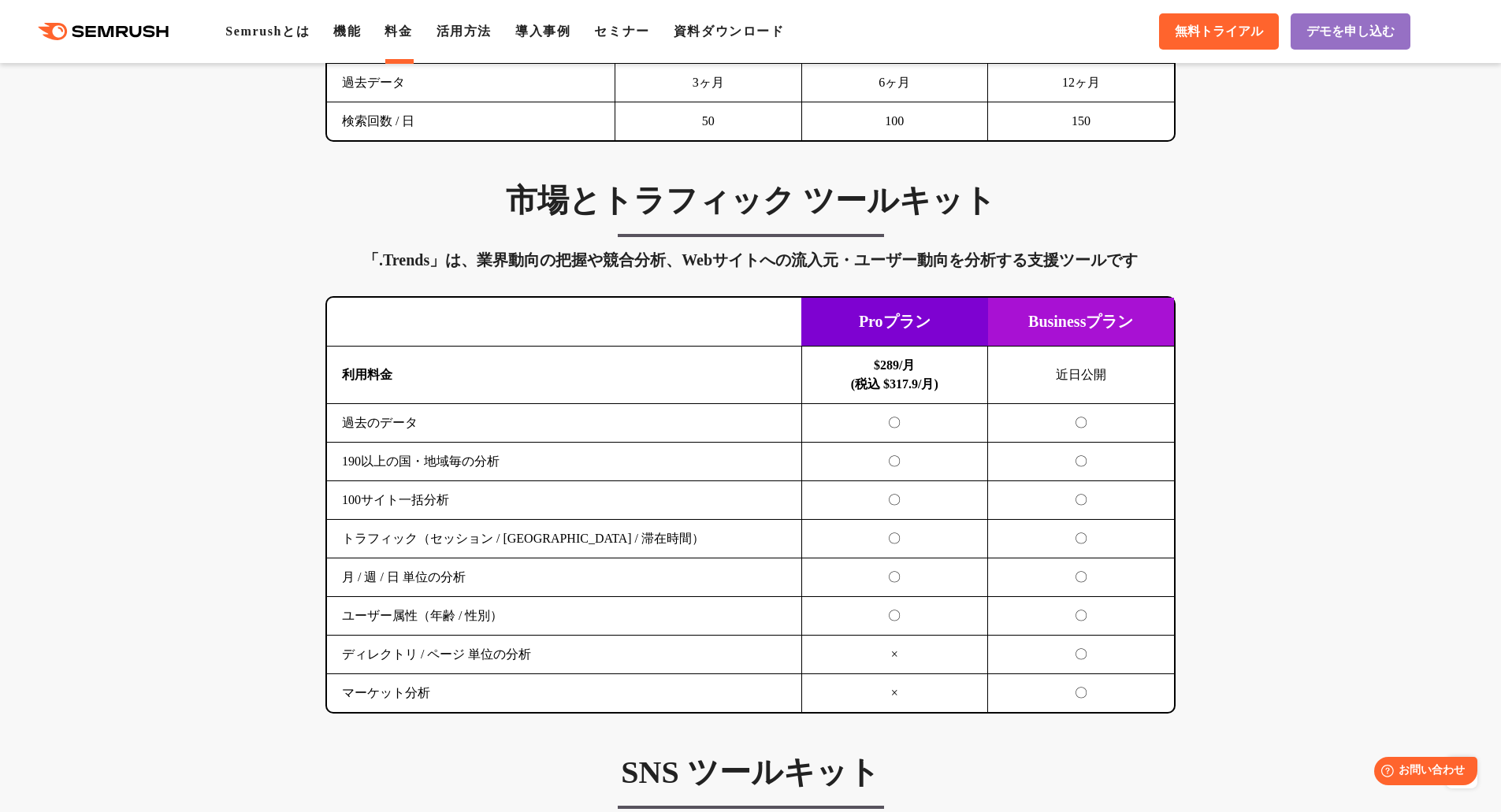
click at [564, 540] on td "トラフィック（セッション / [GEOGRAPHIC_DATA] / 滞在時間）" at bounding box center [565, 539] width 475 height 39
click at [465, 561] on td "月 / 週 / 日 単位の分析" at bounding box center [565, 578] width 475 height 39
click at [409, 578] on td "月 / 週 / 日 単位の分析" at bounding box center [565, 578] width 475 height 39
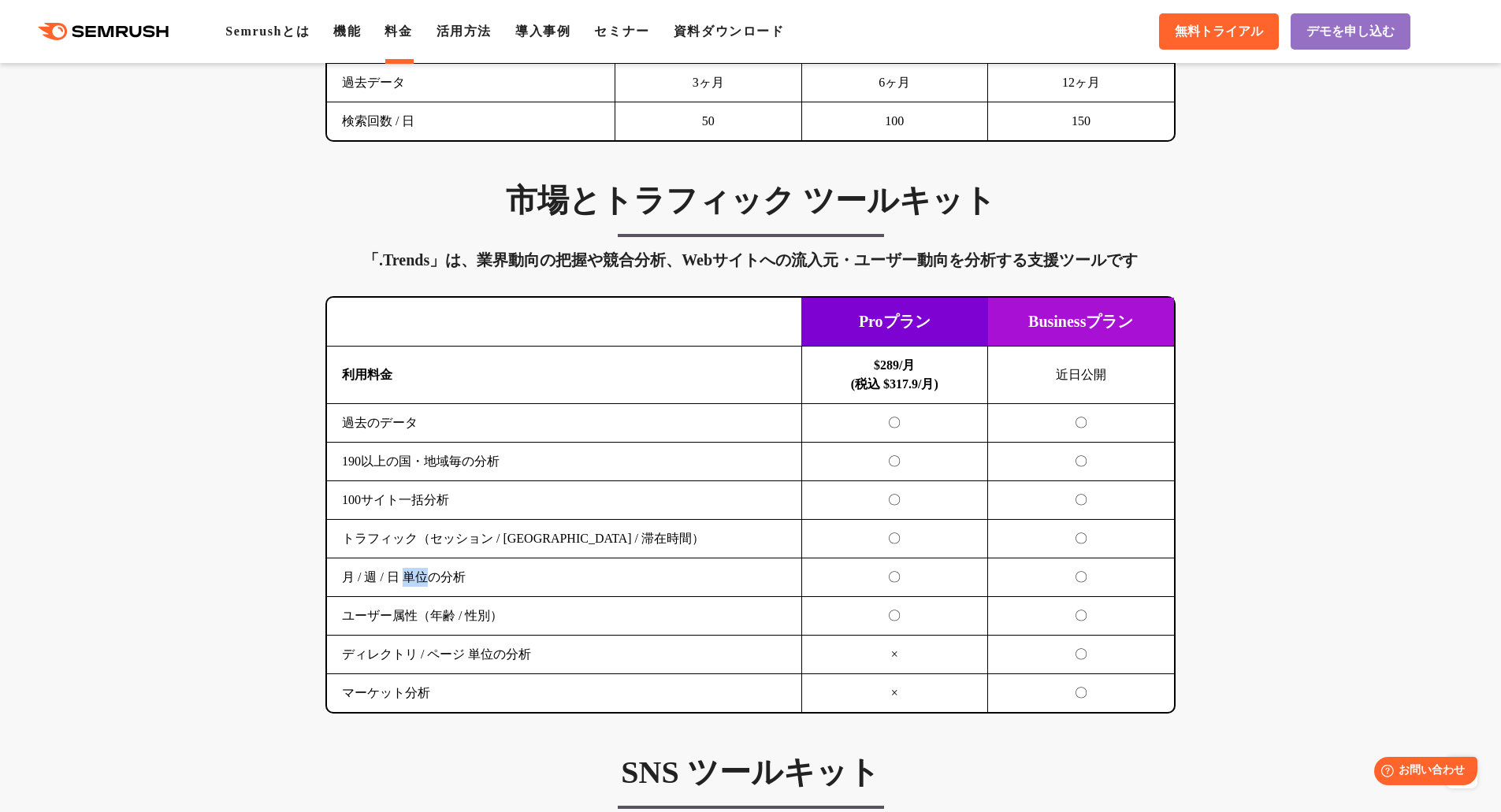
click at [409, 578] on td "月 / 週 / 日 単位の分析" at bounding box center [565, 578] width 475 height 39
click at [407, 577] on td "月 / 週 / 日 単位の分析" at bounding box center [565, 578] width 475 height 39
click at [437, 542] on td "トラフィック（セッション / [GEOGRAPHIC_DATA] / 滞在時間）" at bounding box center [565, 539] width 475 height 39
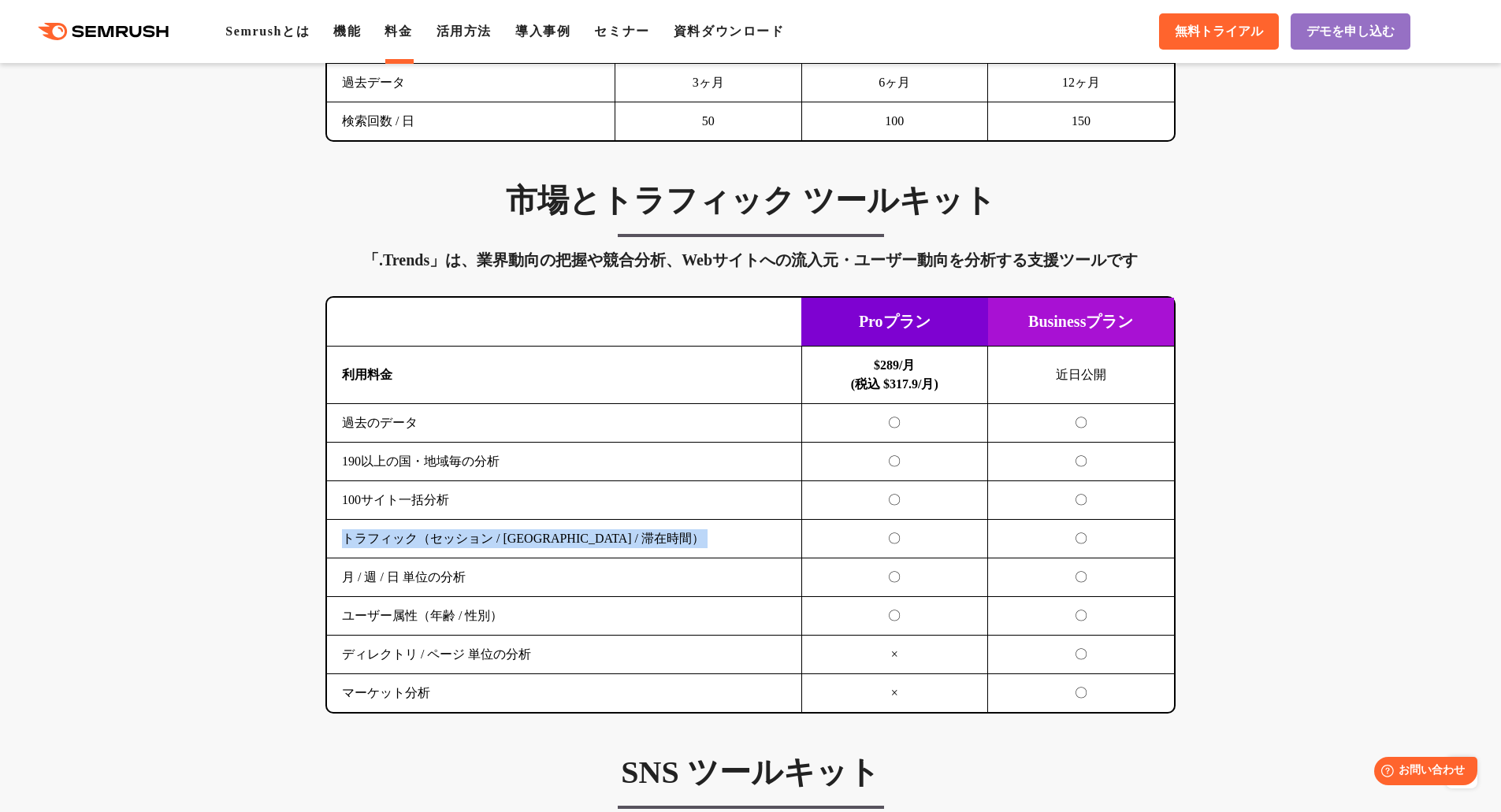
click at [437, 542] on td "トラフィック（セッション / [GEOGRAPHIC_DATA] / 滞在時間）" at bounding box center [565, 539] width 475 height 39
click at [430, 656] on td "ディレクトリ / ページ 単位の分析" at bounding box center [565, 655] width 475 height 39
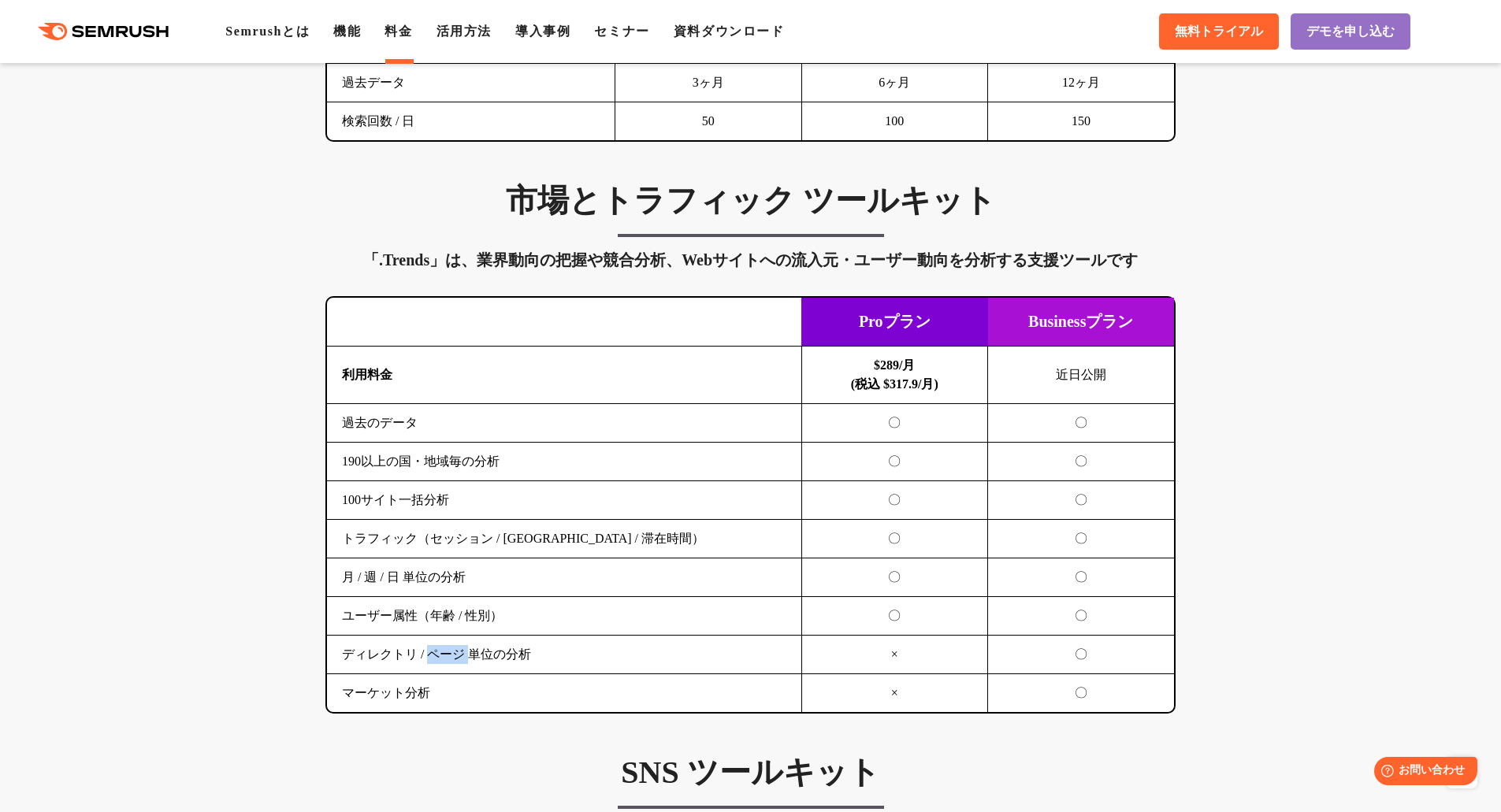
click at [430, 656] on td "ディレクトリ / ページ 単位の分析" at bounding box center [565, 655] width 475 height 39
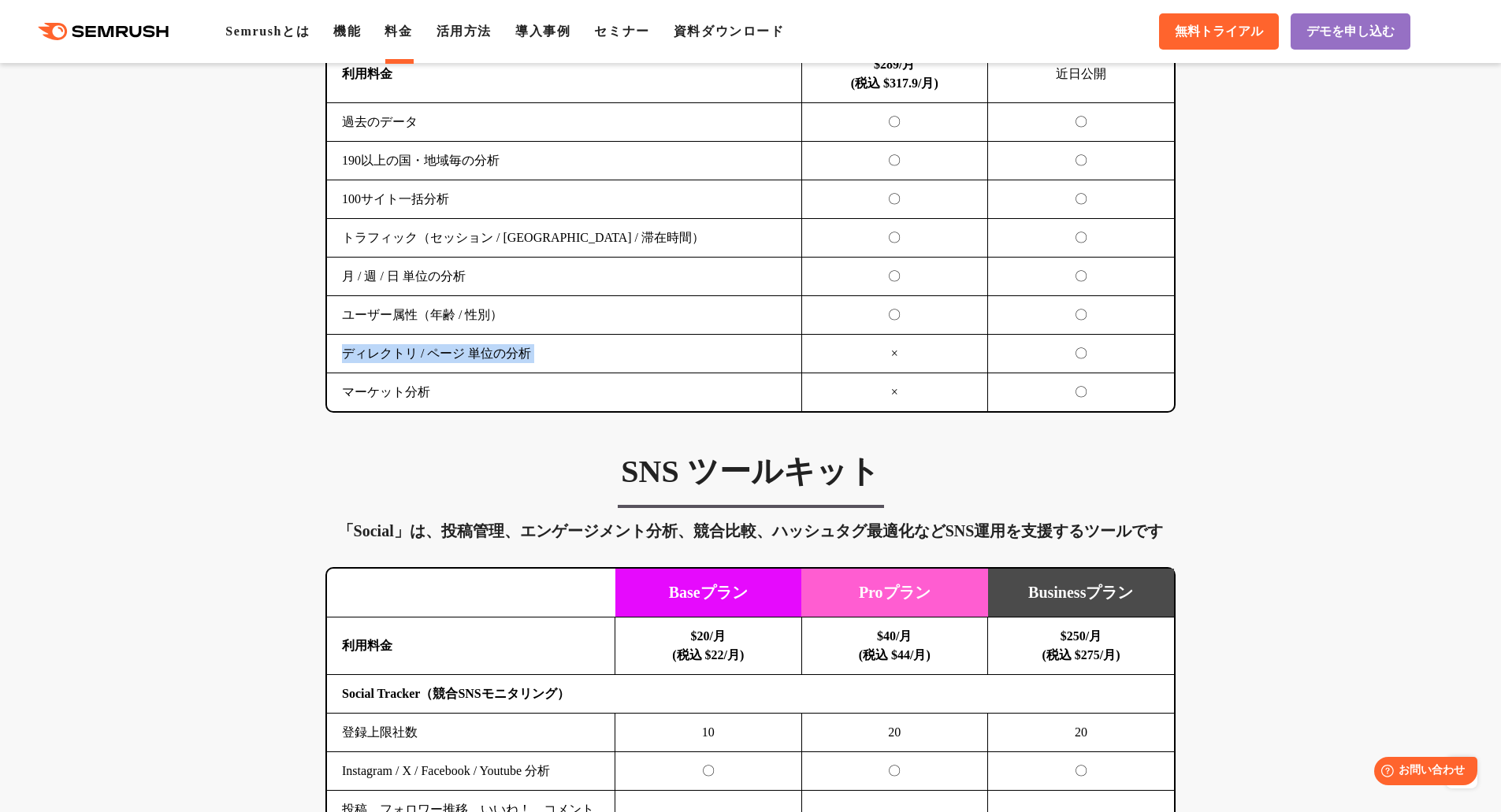
scroll to position [2679, 0]
